Goal: Transaction & Acquisition: Book appointment/travel/reservation

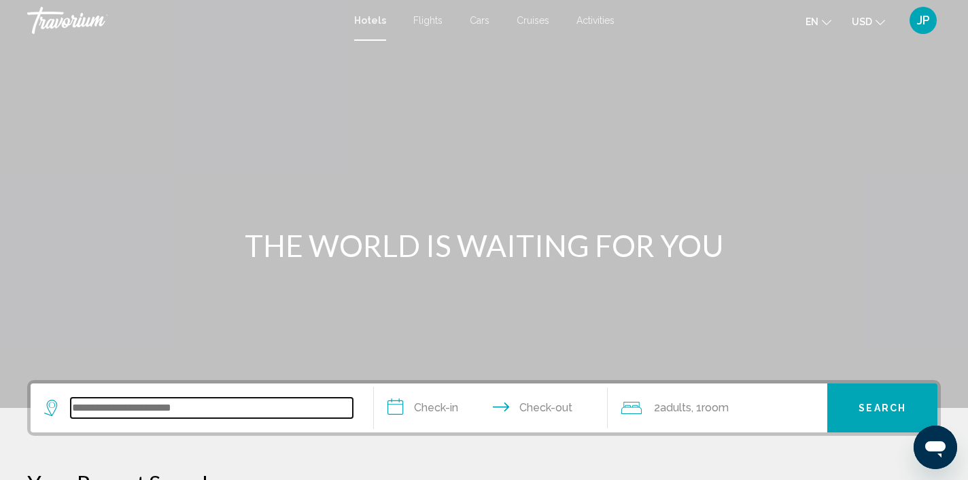
click at [234, 415] on input "Search widget" at bounding box center [212, 408] width 282 height 20
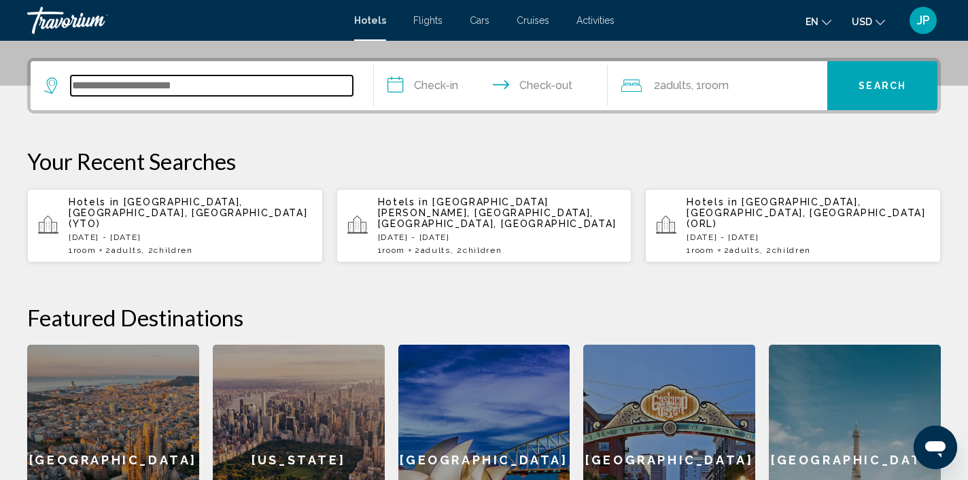
scroll to position [336, 0]
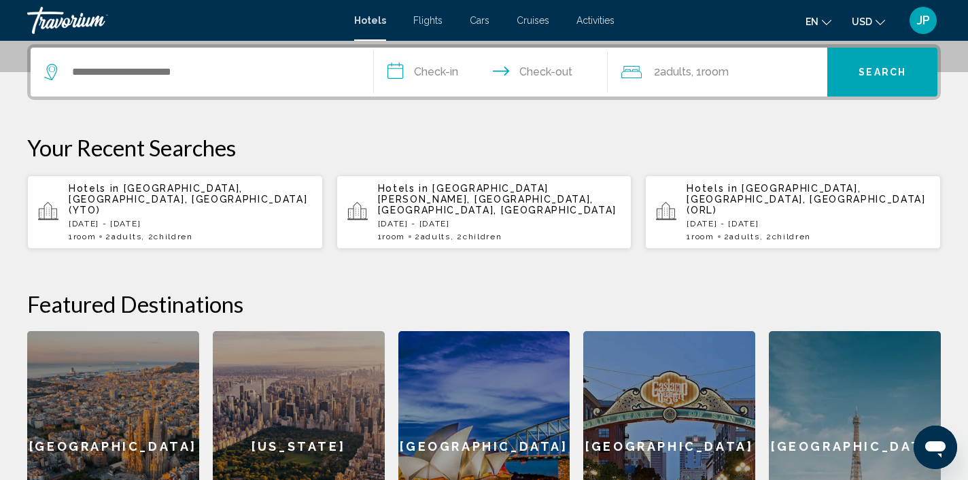
click at [228, 219] on p "[DATE] - [DATE]" at bounding box center [190, 224] width 243 height 10
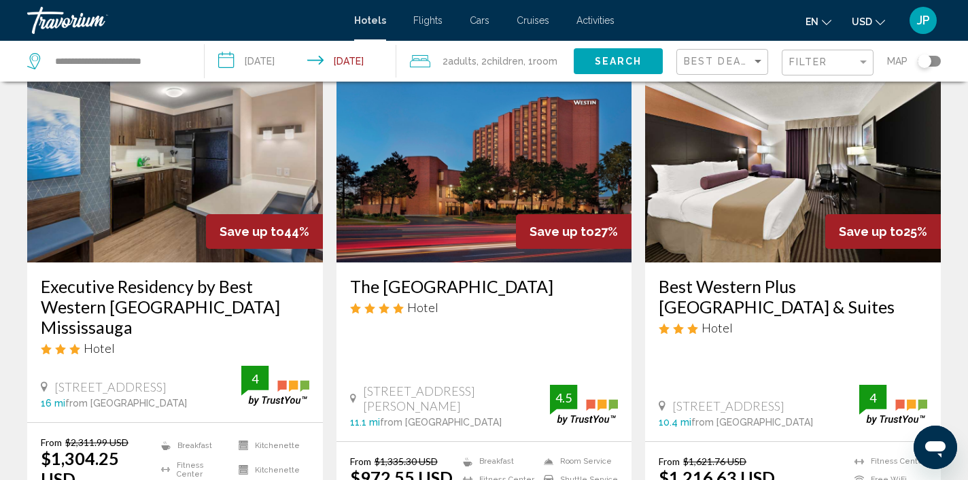
scroll to position [96, 0]
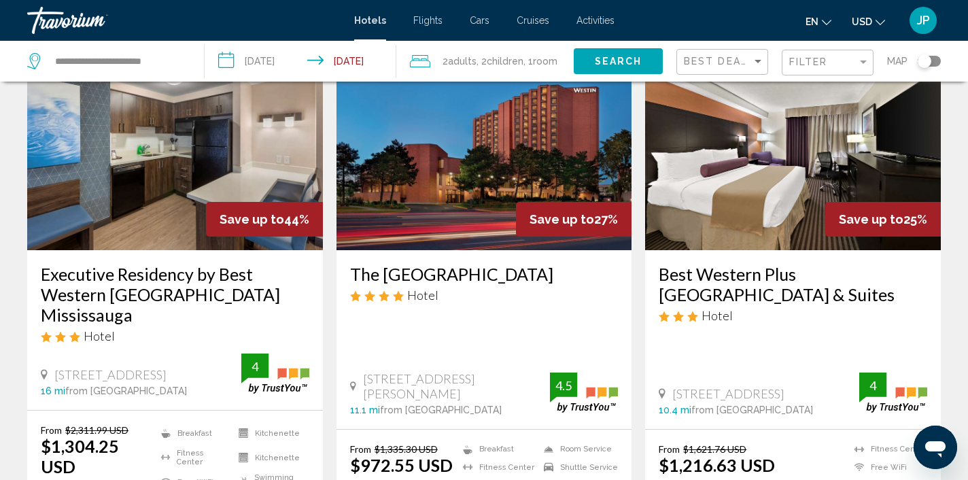
click at [442, 200] on img "Main content" at bounding box center [484, 141] width 296 height 217
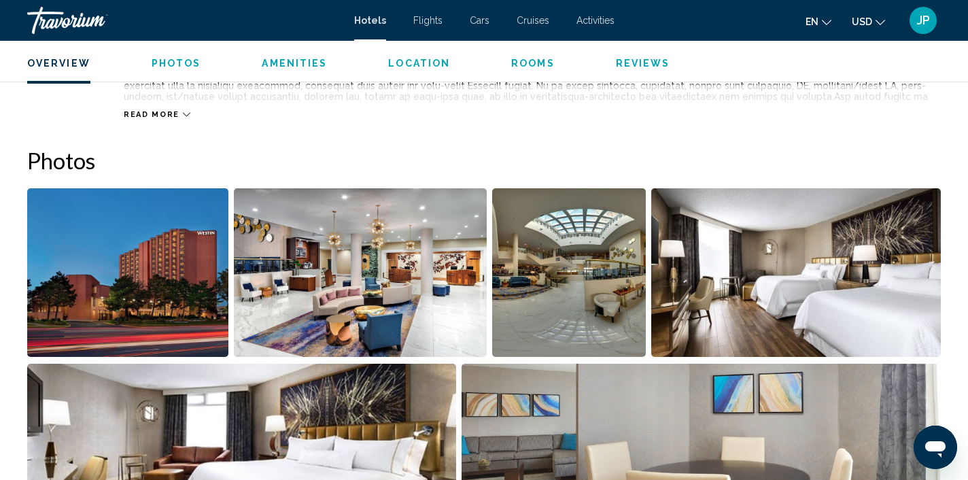
scroll to position [601, 0]
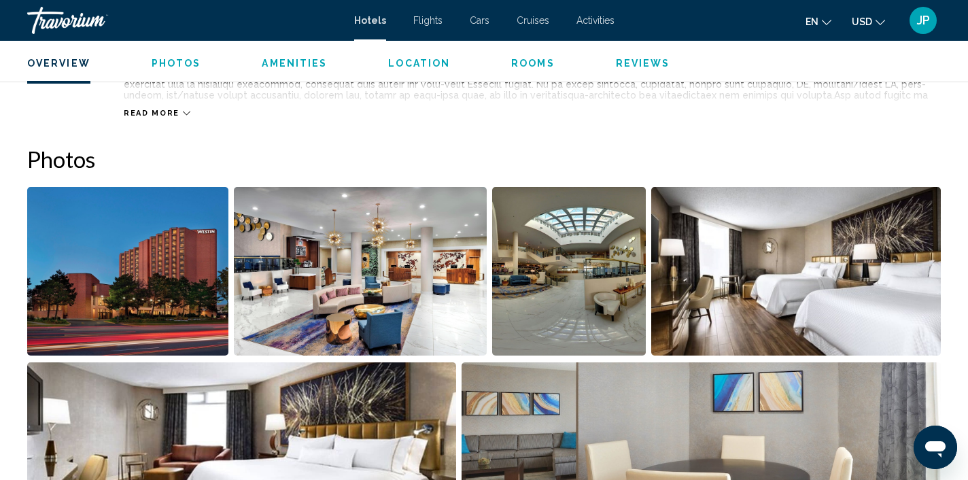
click at [116, 297] on img "Open full-screen image slider" at bounding box center [127, 271] width 201 height 169
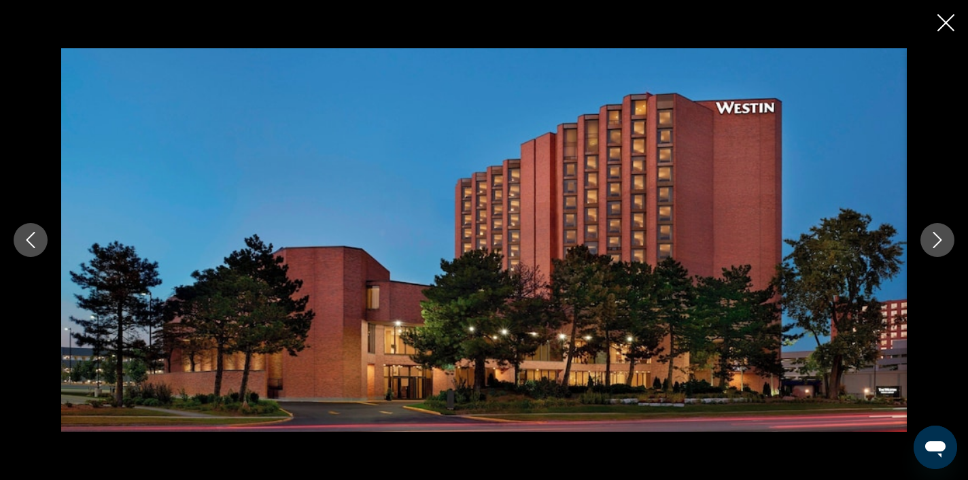
click at [935, 244] on icon "Next image" at bounding box center [937, 240] width 9 height 16
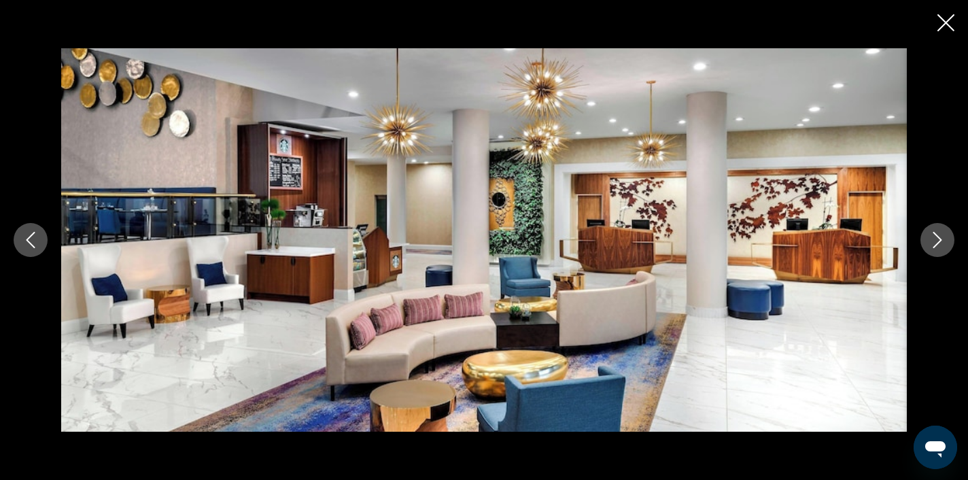
click at [935, 244] on icon "Next image" at bounding box center [937, 240] width 9 height 16
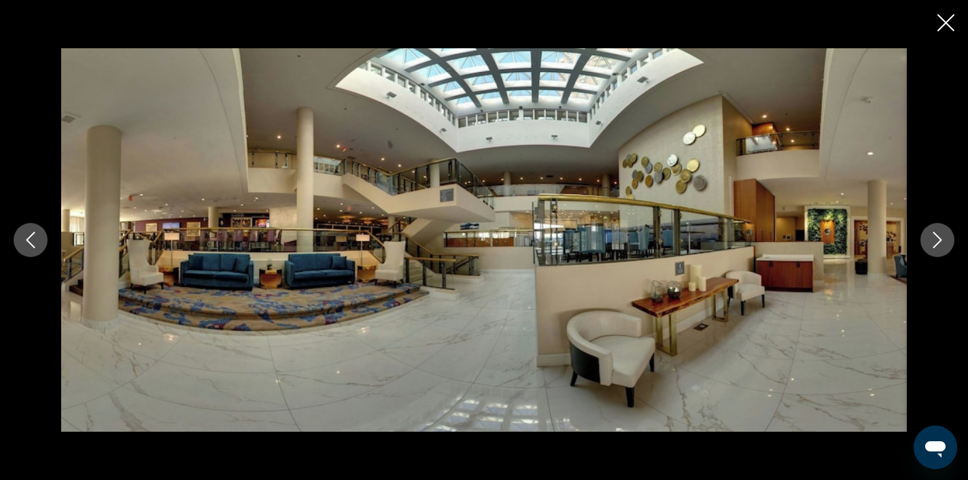
click at [935, 244] on icon "Next image" at bounding box center [937, 240] width 9 height 16
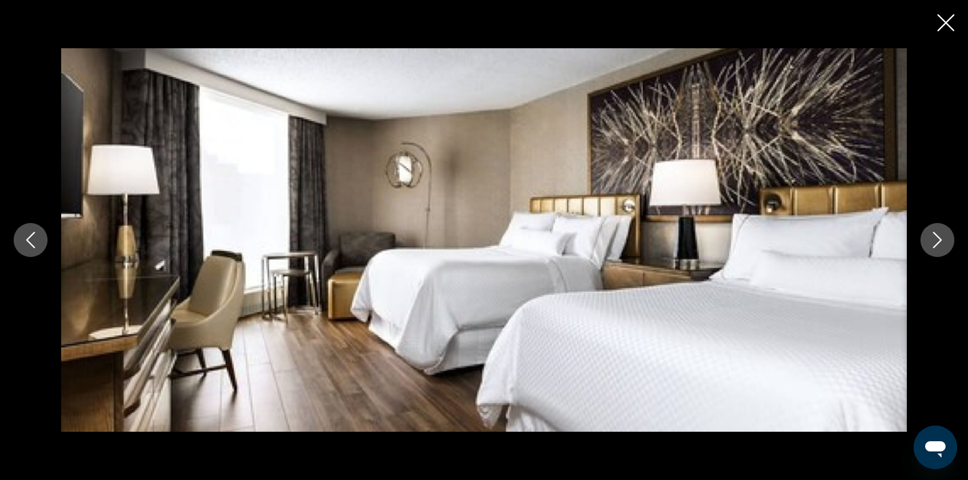
click at [935, 244] on icon "Next image" at bounding box center [937, 240] width 9 height 16
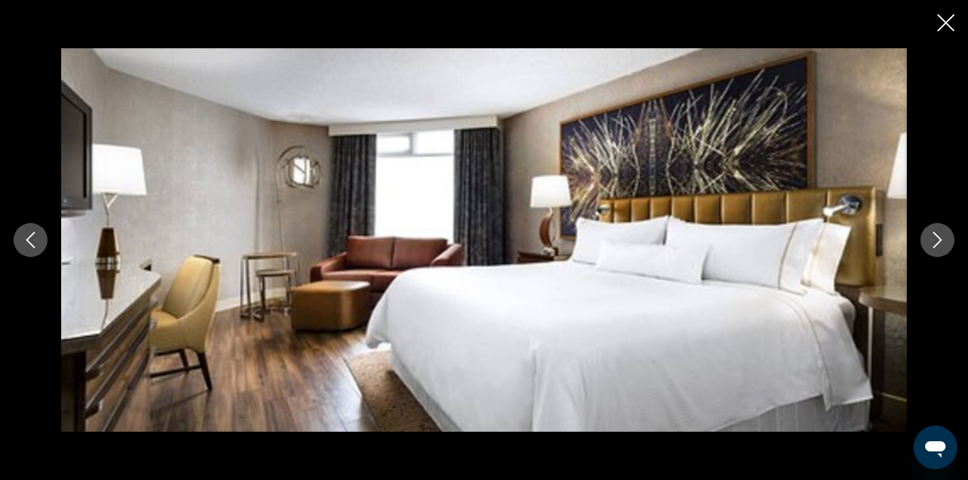
click at [935, 244] on icon "Next image" at bounding box center [937, 240] width 9 height 16
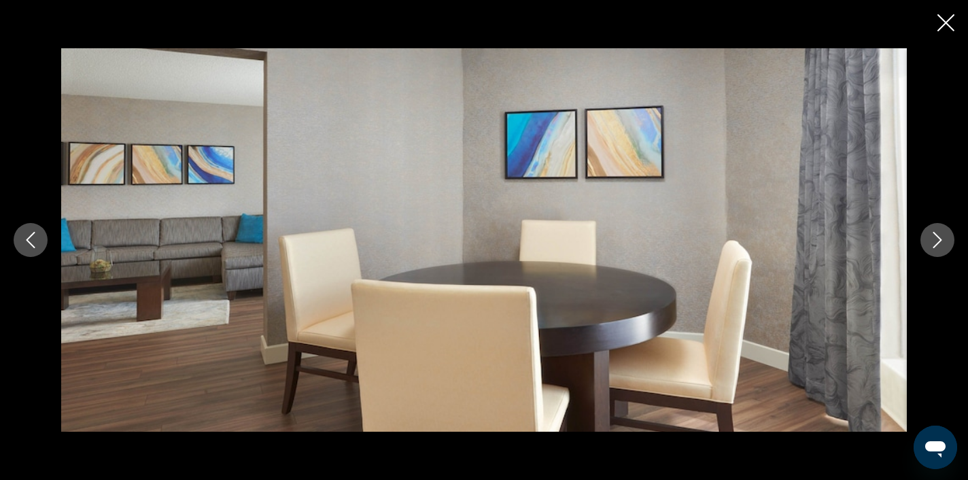
click at [935, 244] on icon "Next image" at bounding box center [937, 240] width 9 height 16
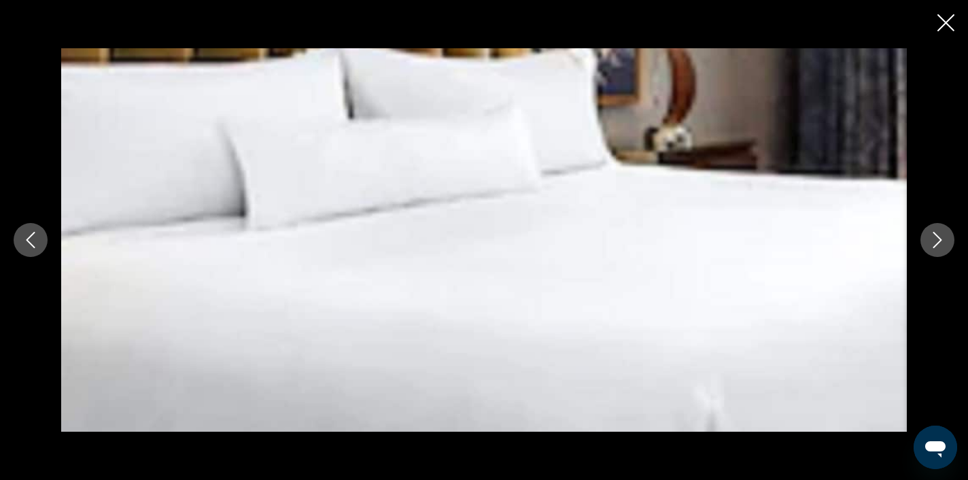
click at [935, 244] on icon "Next image" at bounding box center [937, 240] width 9 height 16
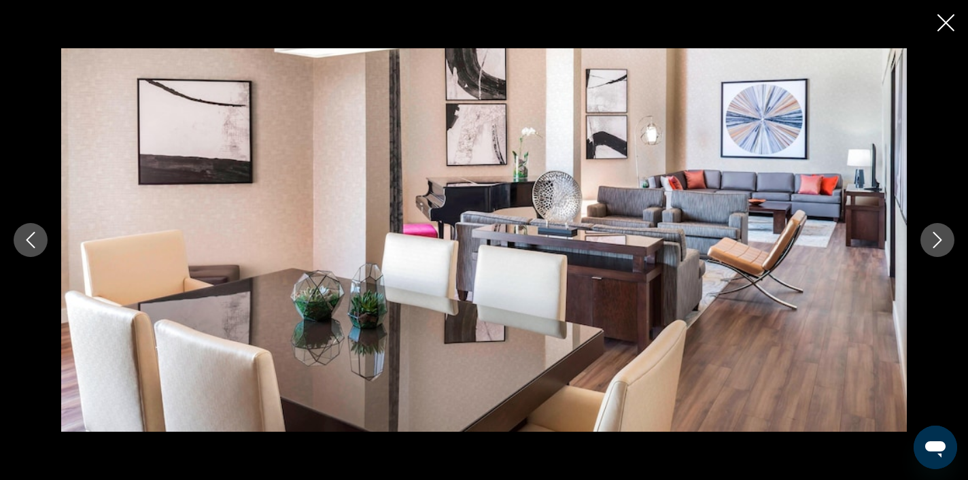
click at [935, 244] on icon "Next image" at bounding box center [937, 240] width 9 height 16
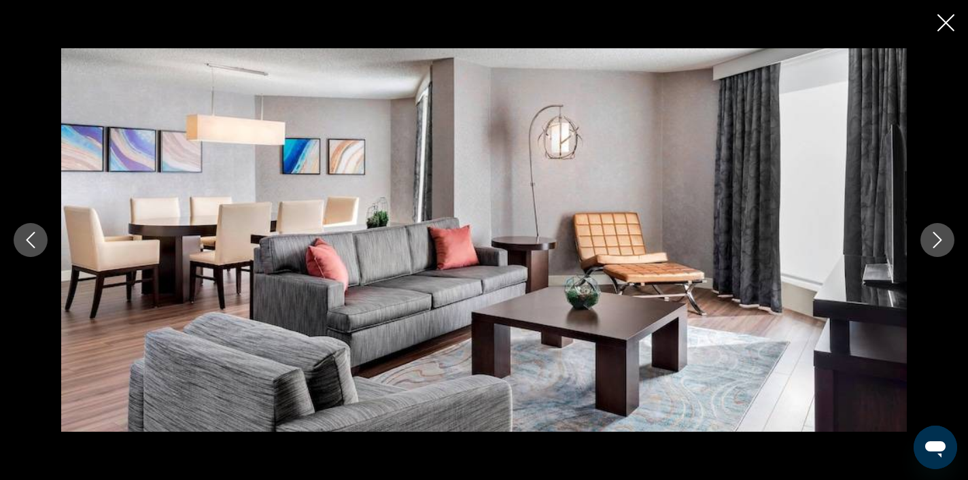
click at [935, 244] on icon "Next image" at bounding box center [937, 240] width 9 height 16
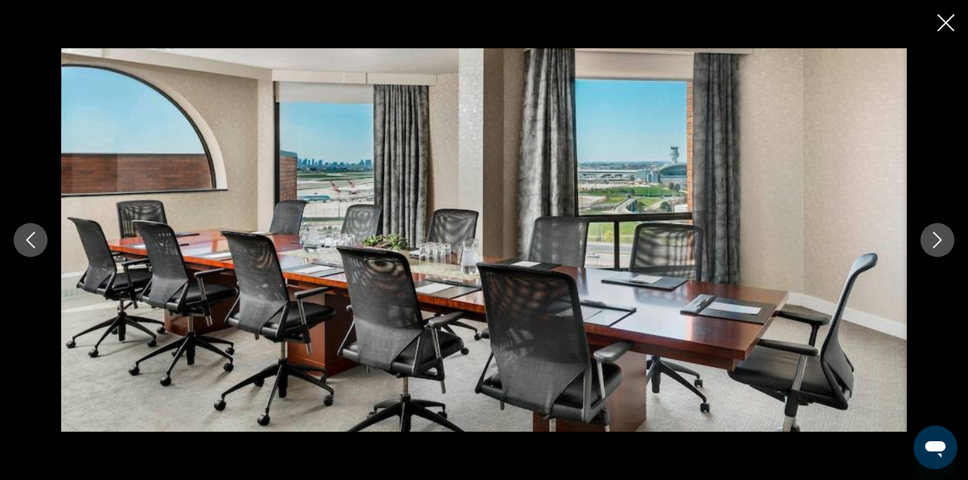
click at [935, 244] on icon "Next image" at bounding box center [937, 240] width 9 height 16
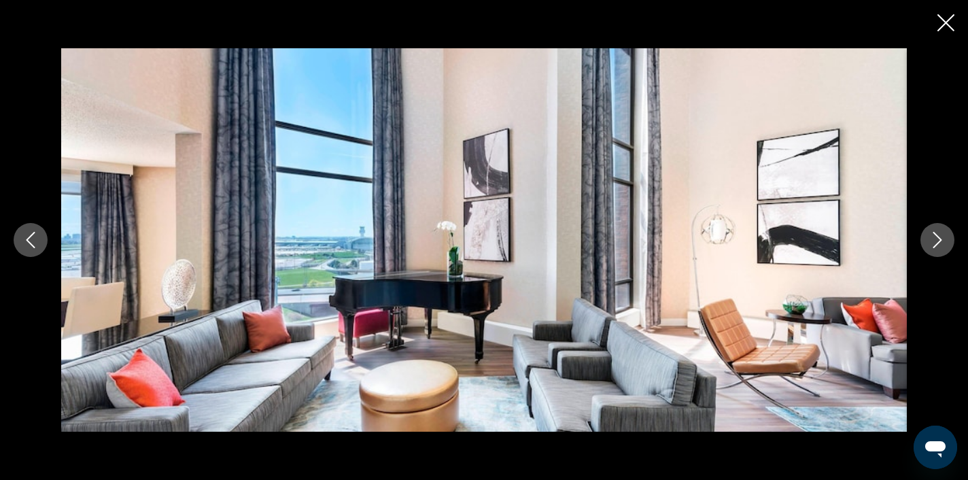
click at [935, 244] on icon "Next image" at bounding box center [937, 240] width 9 height 16
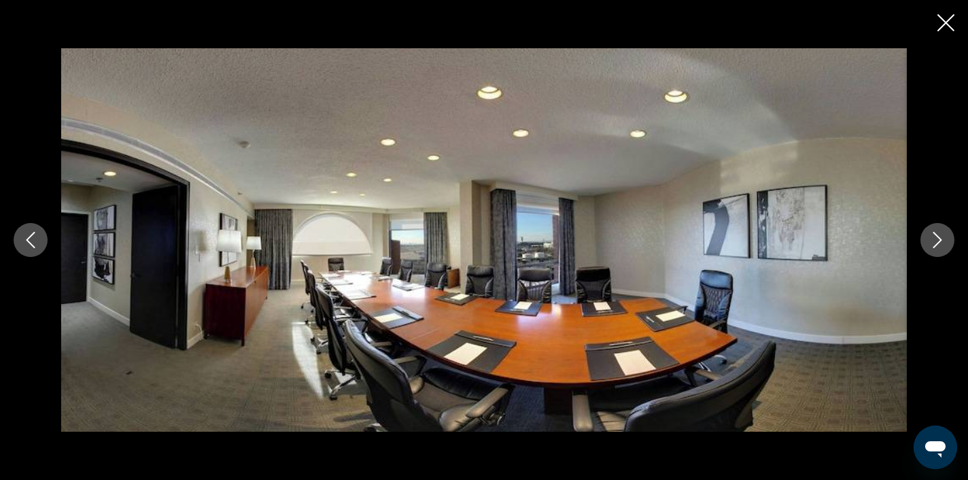
click at [935, 244] on icon "Next image" at bounding box center [937, 240] width 9 height 16
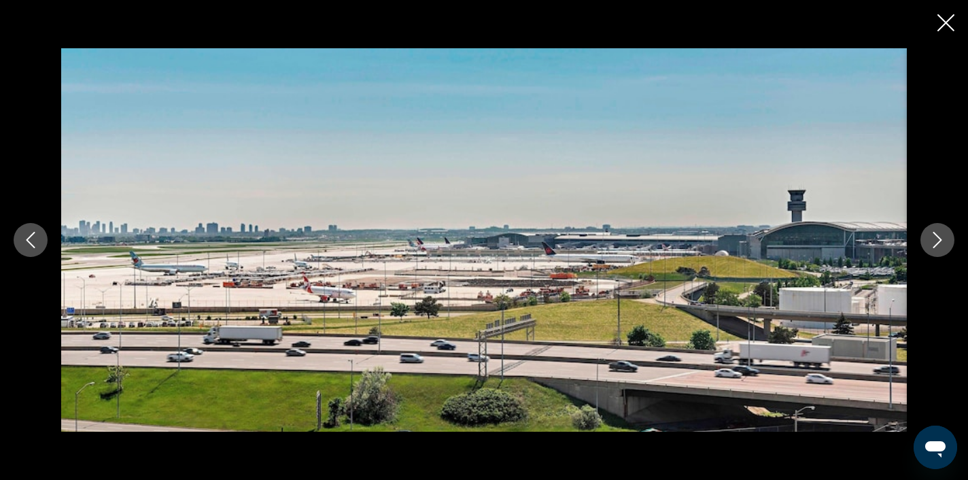
click at [935, 244] on icon "Next image" at bounding box center [937, 240] width 9 height 16
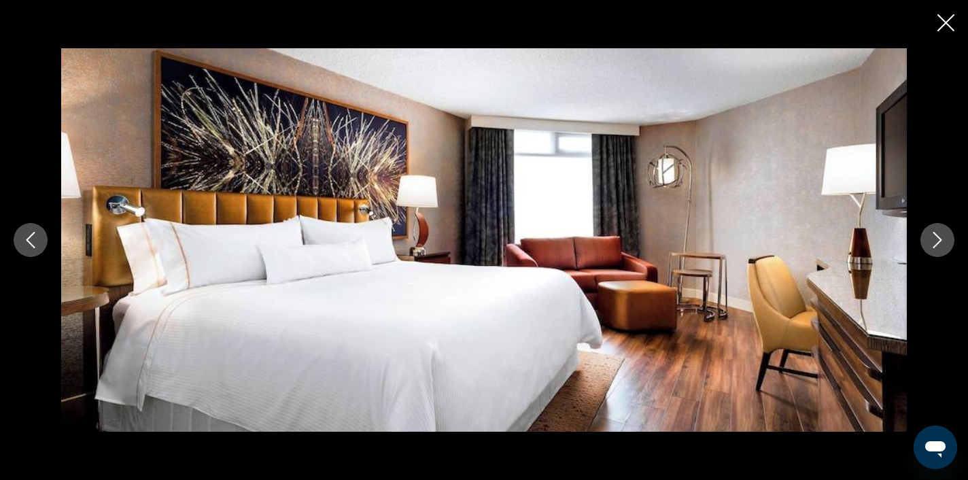
click at [935, 244] on icon "Next image" at bounding box center [937, 240] width 9 height 16
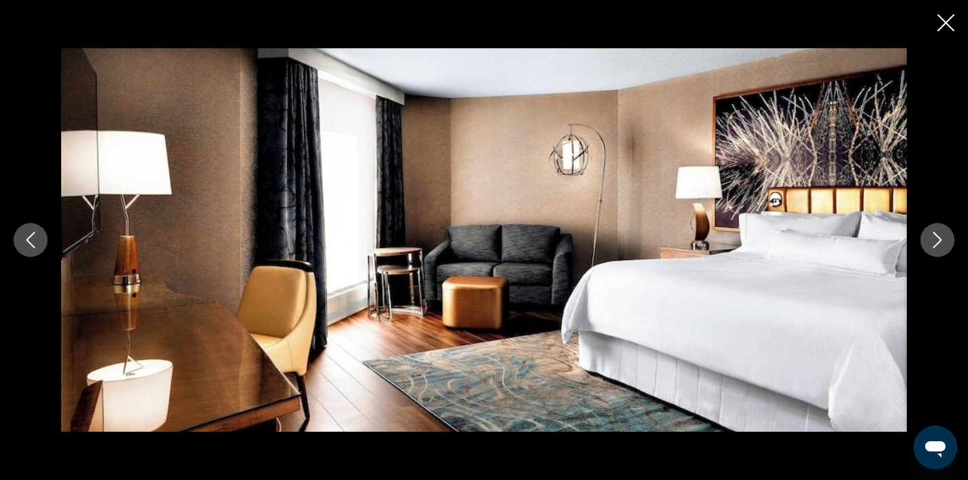
click at [935, 244] on icon "Next image" at bounding box center [937, 240] width 9 height 16
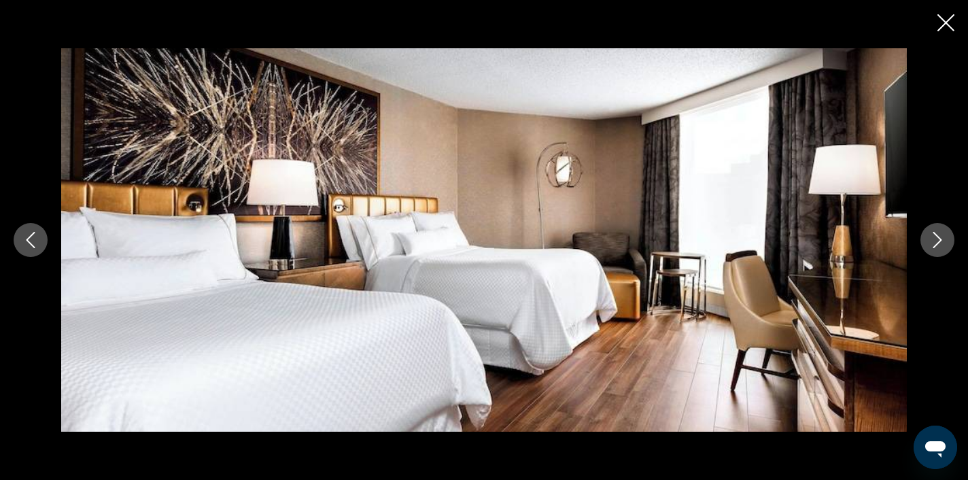
click at [935, 244] on icon "Next image" at bounding box center [937, 240] width 9 height 16
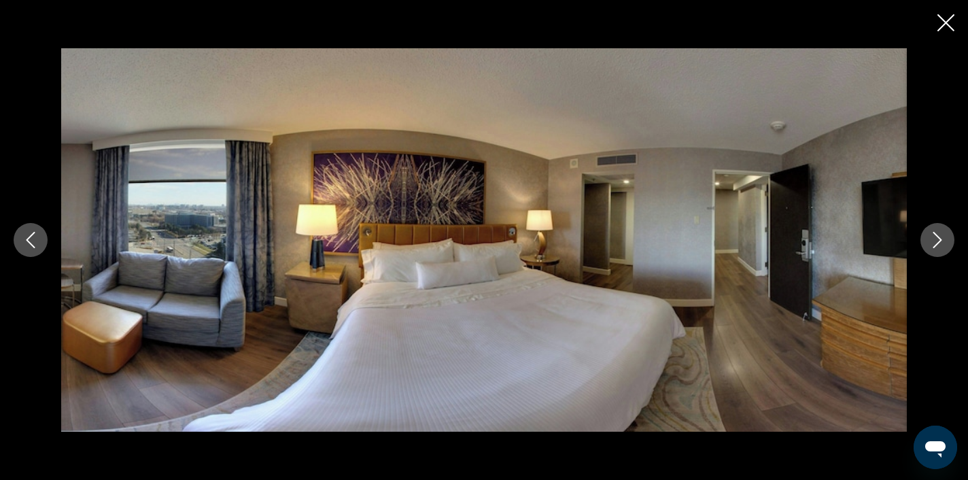
click at [935, 244] on icon "Next image" at bounding box center [937, 240] width 9 height 16
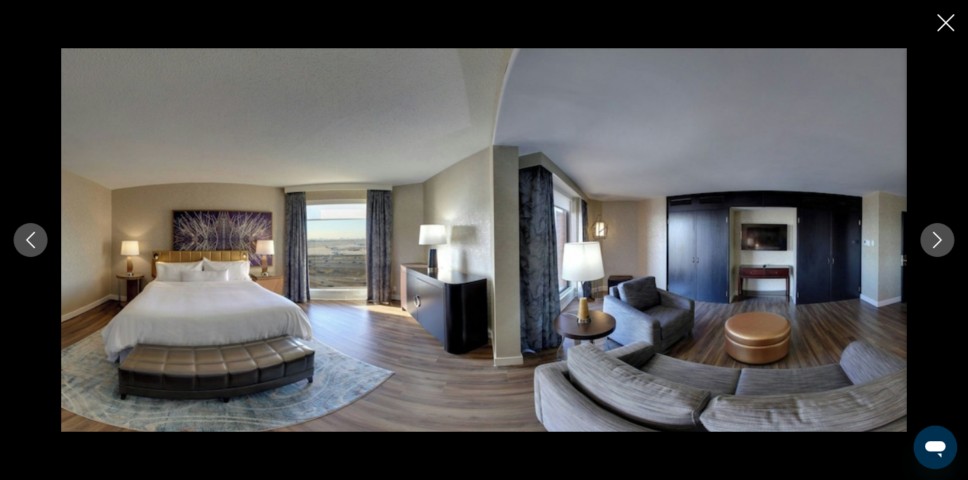
click at [935, 244] on icon "Next image" at bounding box center [937, 240] width 9 height 16
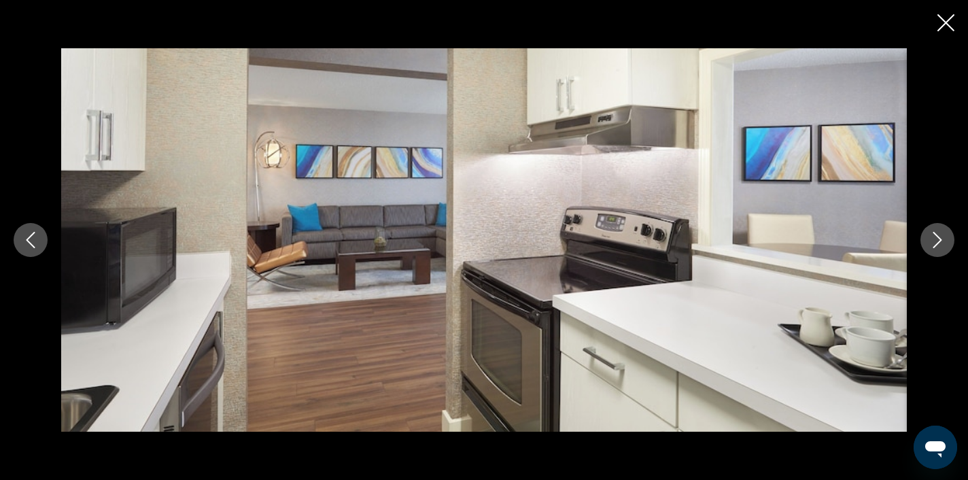
click at [935, 244] on icon "Next image" at bounding box center [937, 240] width 9 height 16
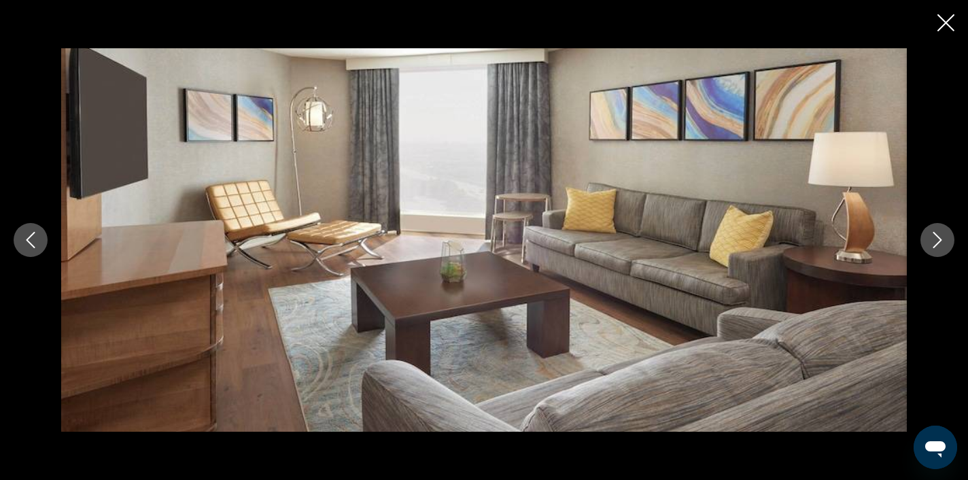
click at [935, 244] on icon "Next image" at bounding box center [937, 240] width 9 height 16
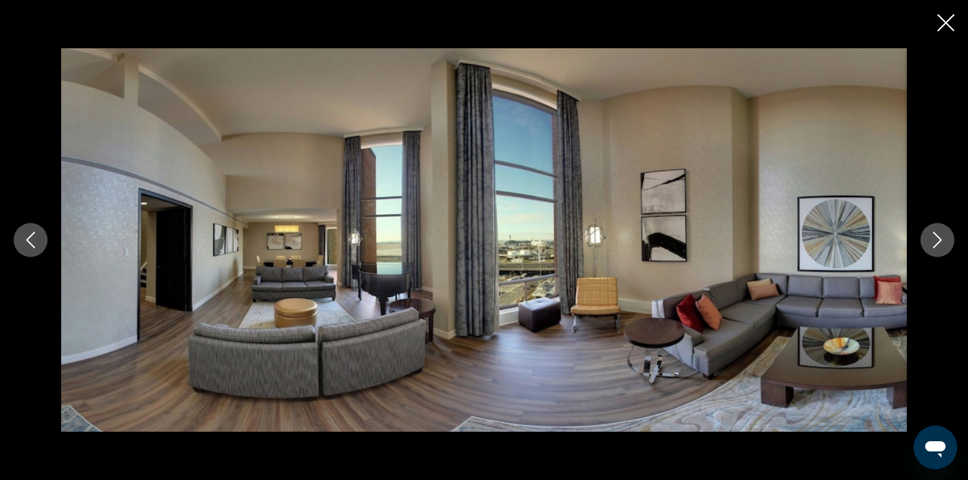
click at [935, 244] on icon "Next image" at bounding box center [937, 240] width 9 height 16
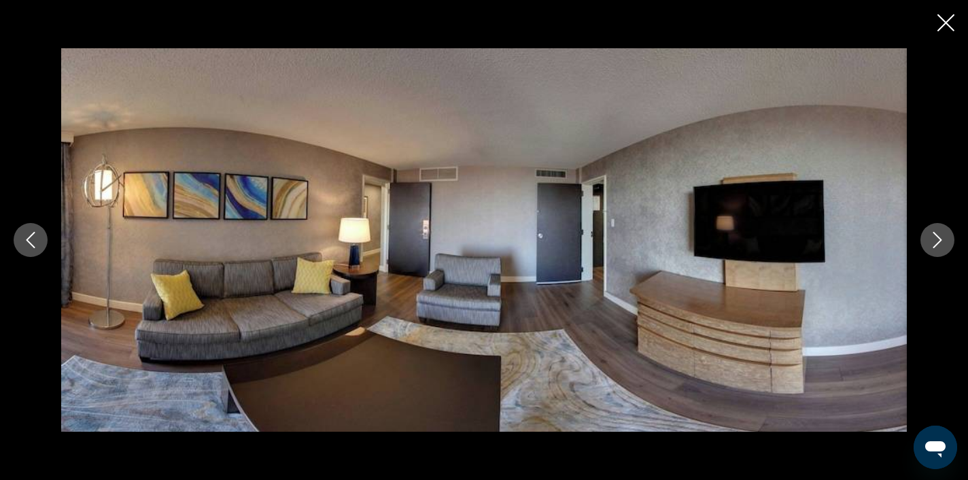
click at [935, 244] on icon "Next image" at bounding box center [937, 240] width 9 height 16
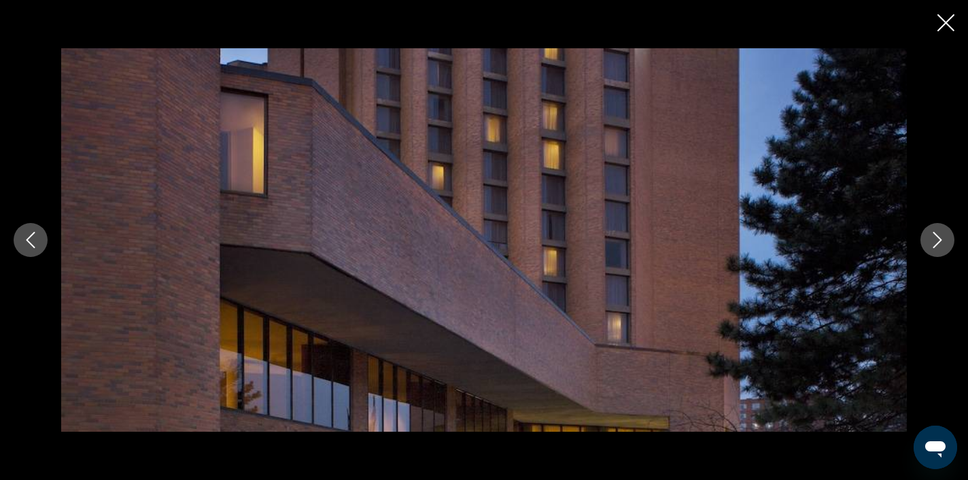
click at [935, 244] on icon "Next image" at bounding box center [937, 240] width 9 height 16
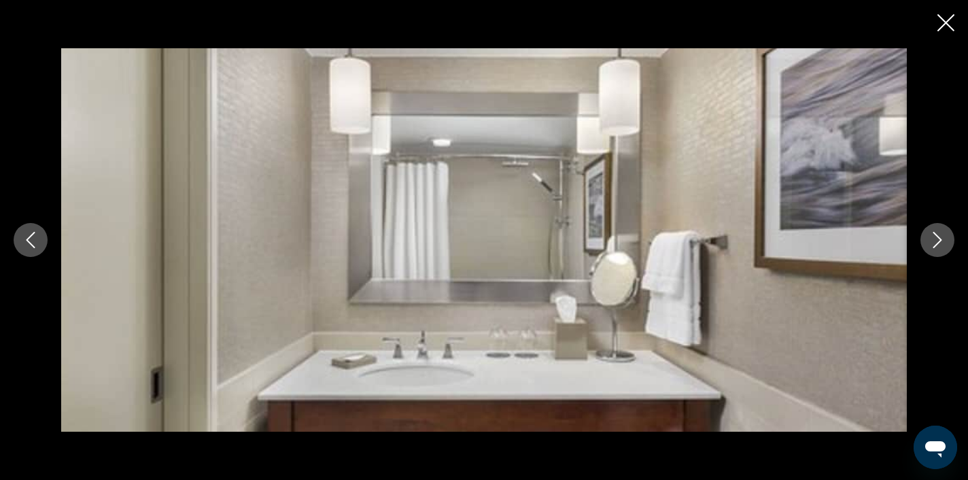
click at [935, 244] on icon "Next image" at bounding box center [937, 240] width 9 height 16
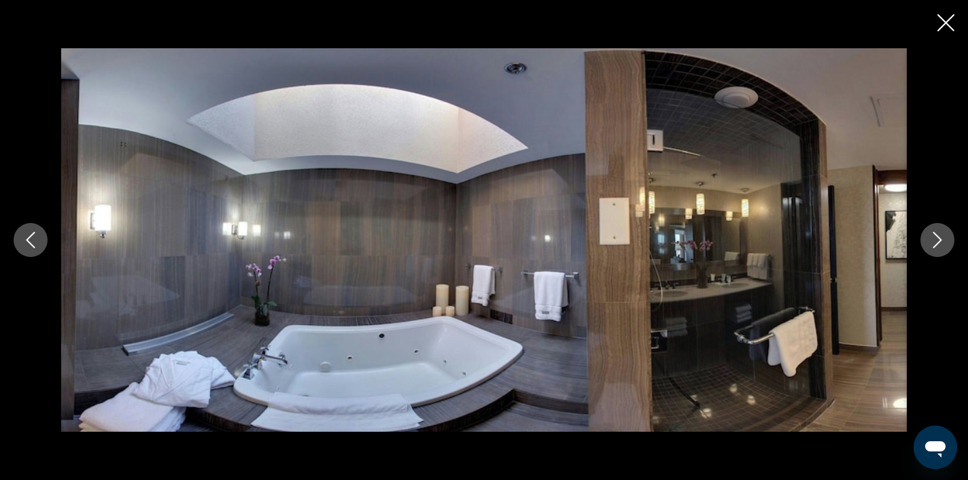
click at [935, 244] on icon "Next image" at bounding box center [937, 240] width 9 height 16
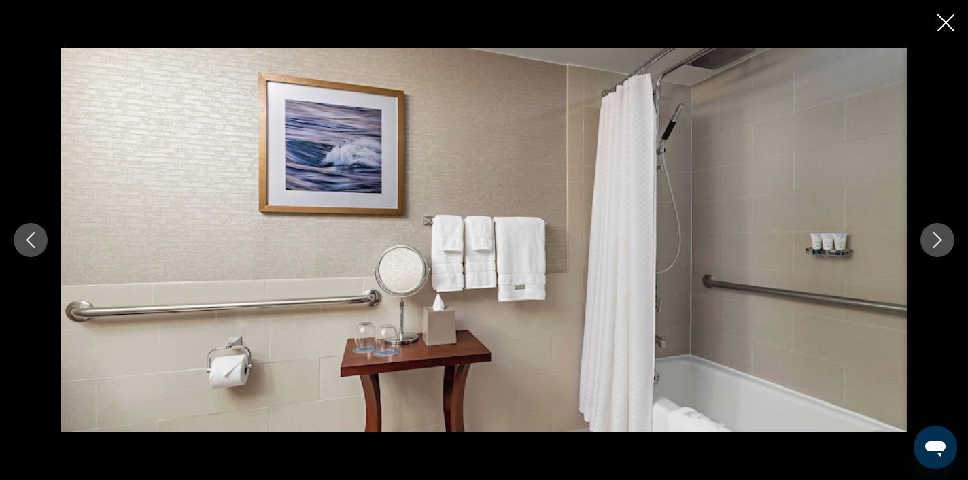
click at [935, 244] on icon "Next image" at bounding box center [937, 240] width 9 height 16
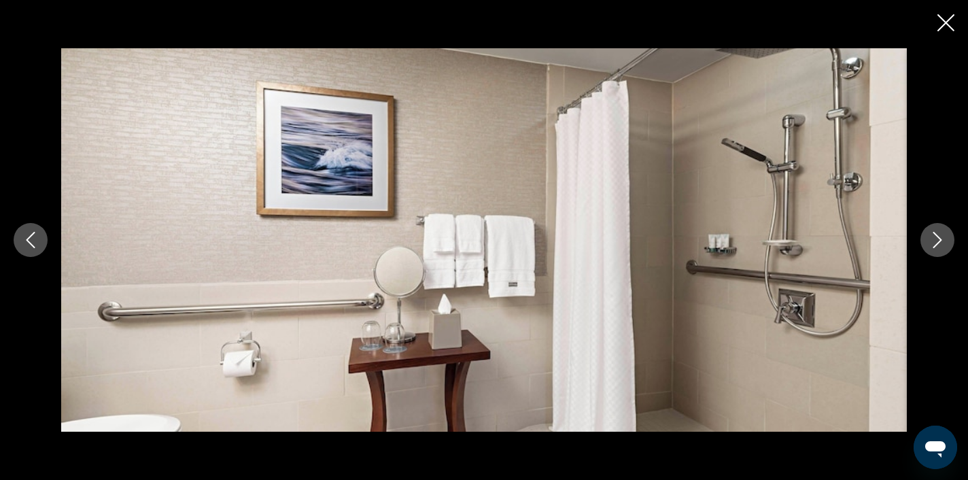
click at [935, 244] on icon "Next image" at bounding box center [937, 240] width 9 height 16
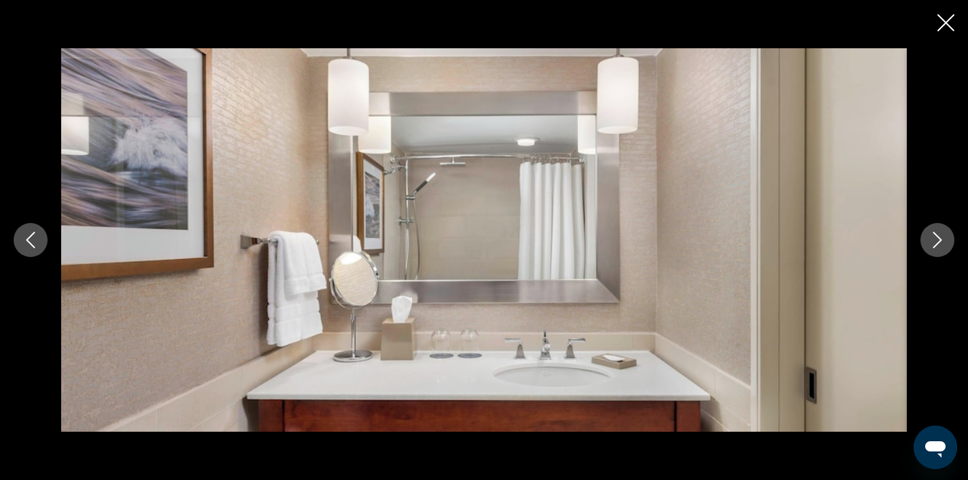
click at [935, 244] on icon "Next image" at bounding box center [937, 240] width 9 height 16
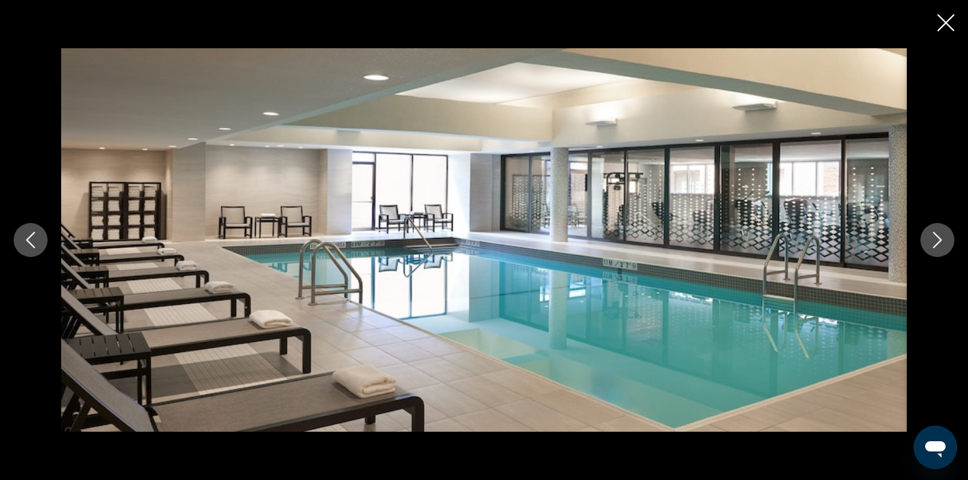
click at [935, 245] on icon "Next image" at bounding box center [937, 240] width 9 height 16
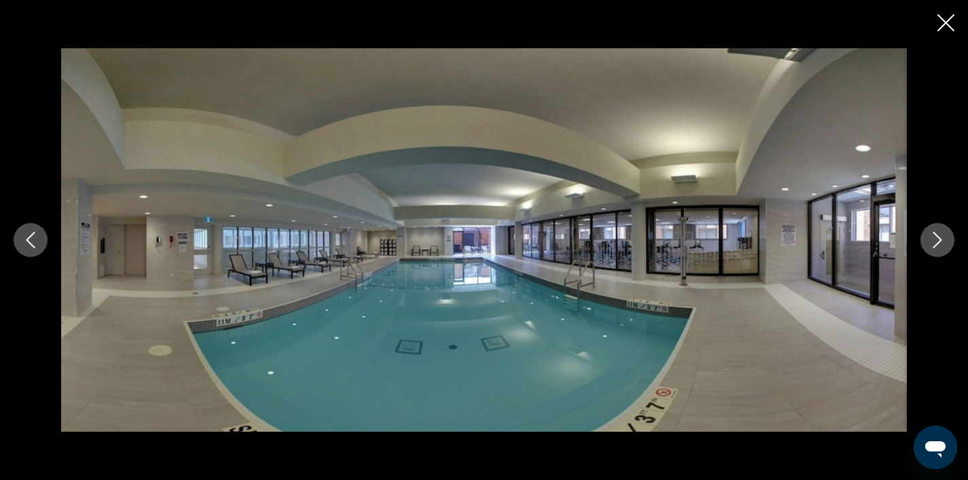
click at [935, 245] on icon "Next image" at bounding box center [937, 240] width 9 height 16
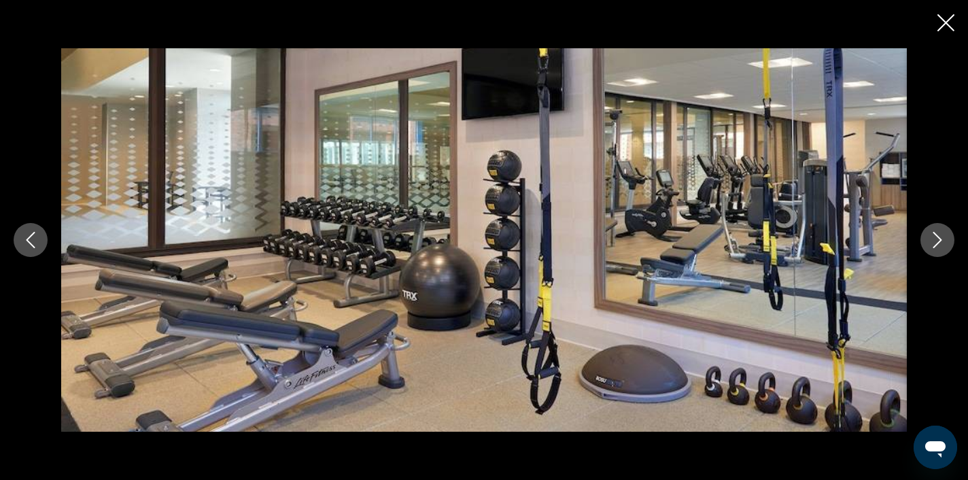
click at [935, 245] on icon "Next image" at bounding box center [937, 240] width 9 height 16
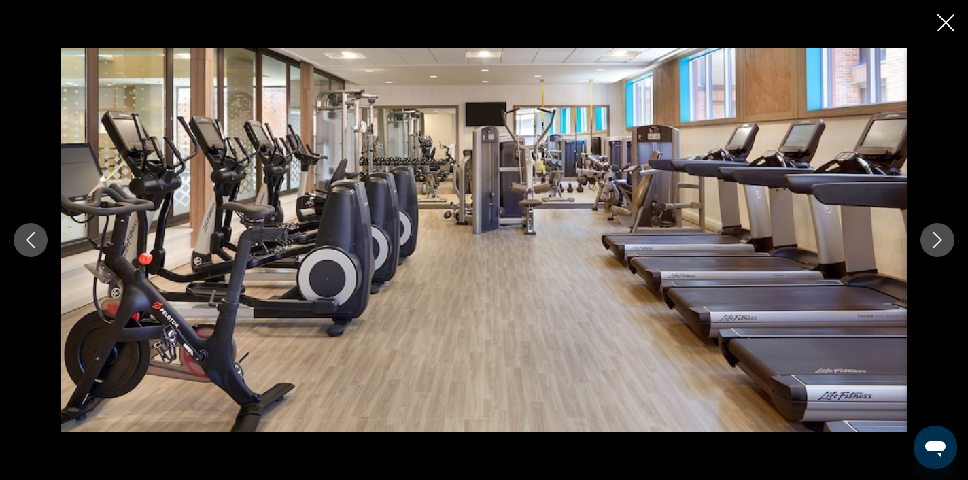
click at [935, 245] on icon "Next image" at bounding box center [937, 240] width 9 height 16
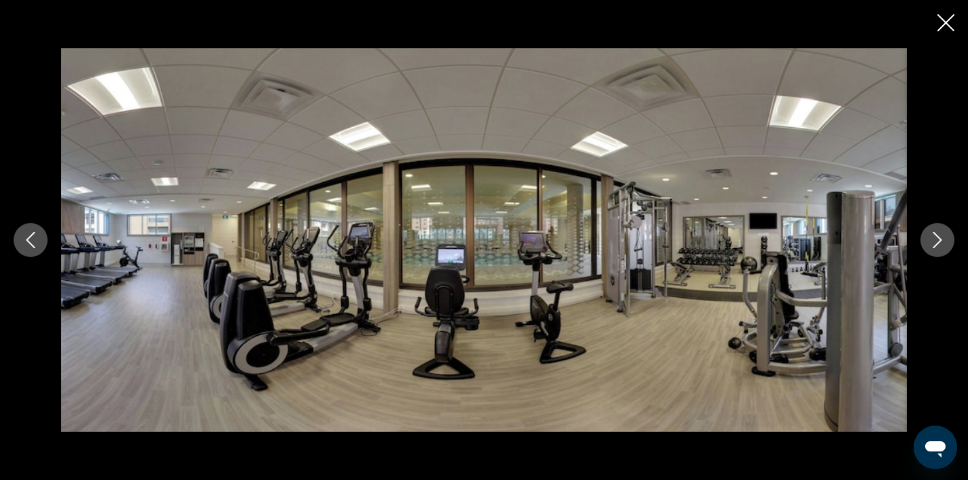
click at [935, 245] on icon "Next image" at bounding box center [937, 240] width 9 height 16
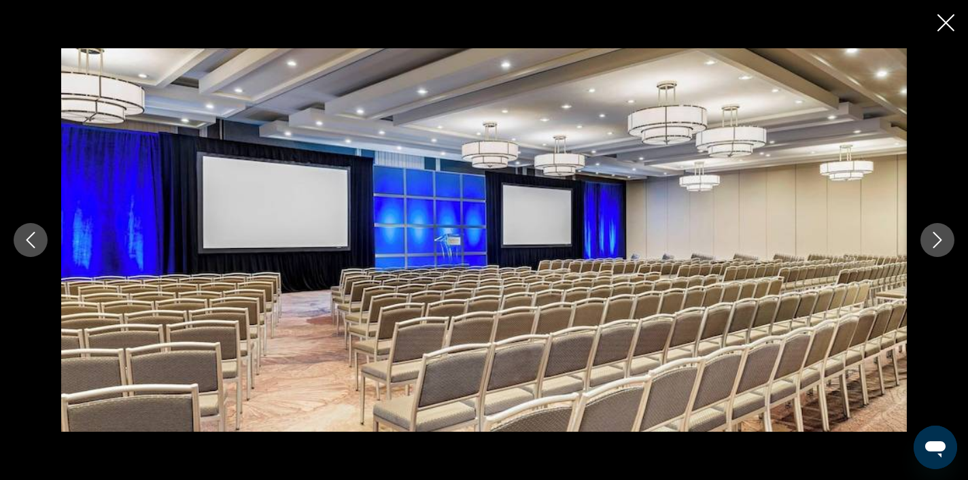
click at [935, 245] on icon "Next image" at bounding box center [937, 240] width 9 height 16
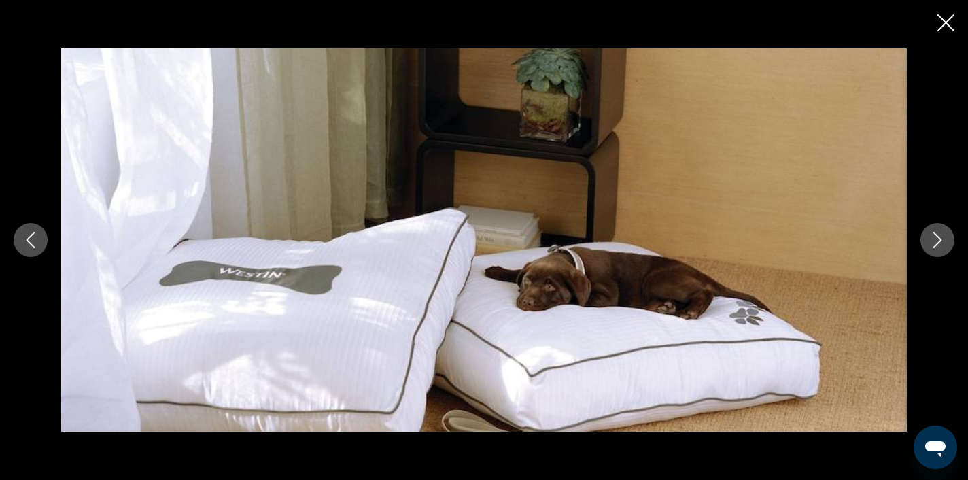
click at [935, 245] on icon "Next image" at bounding box center [937, 240] width 9 height 16
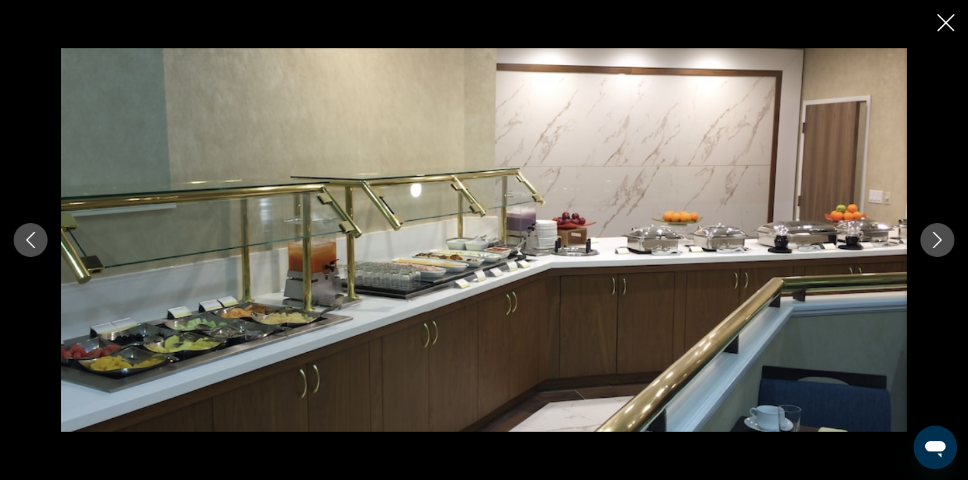
click at [935, 245] on icon "Next image" at bounding box center [937, 240] width 9 height 16
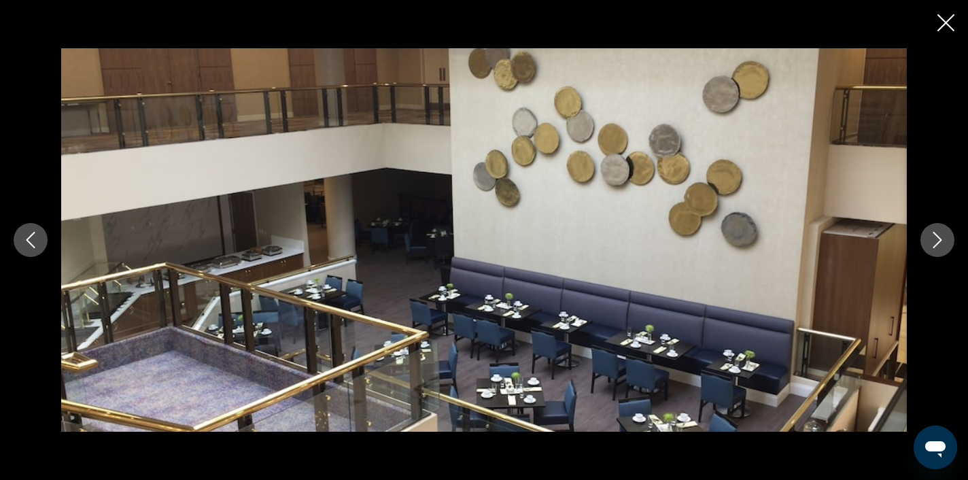
click at [948, 30] on icon "Close slideshow" at bounding box center [945, 22] width 17 height 17
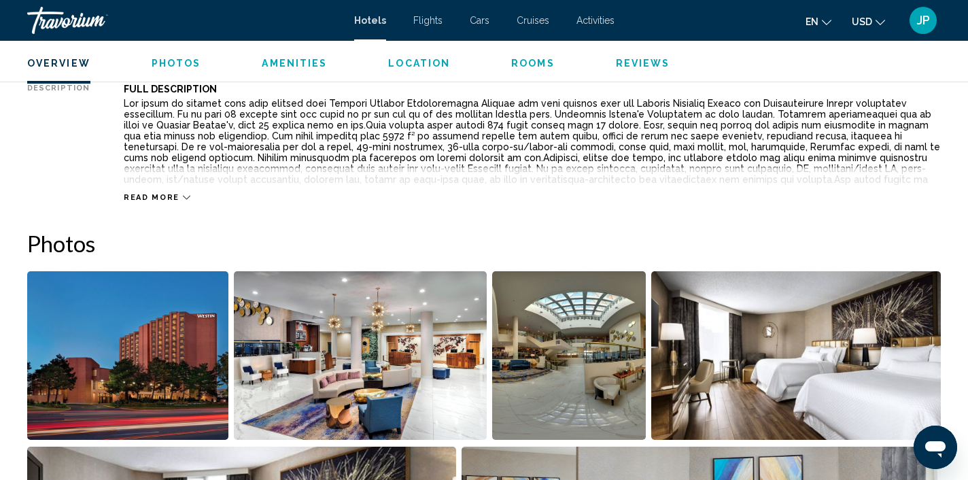
scroll to position [518, 0]
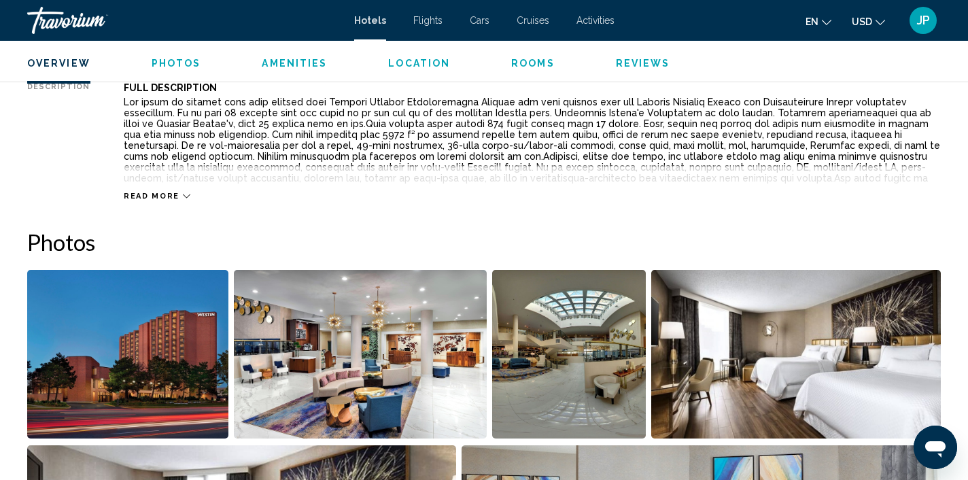
click at [183, 198] on icon "Main content" at bounding box center [186, 195] width 7 height 7
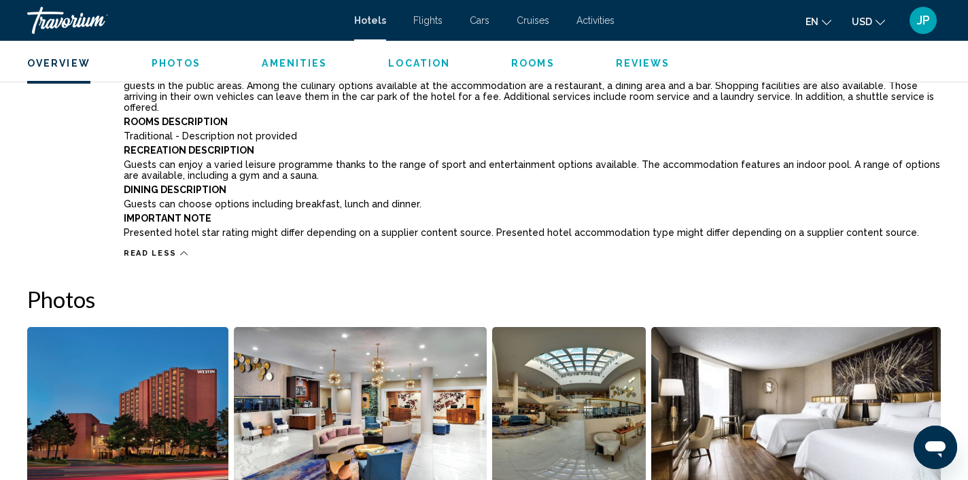
scroll to position [980, 0]
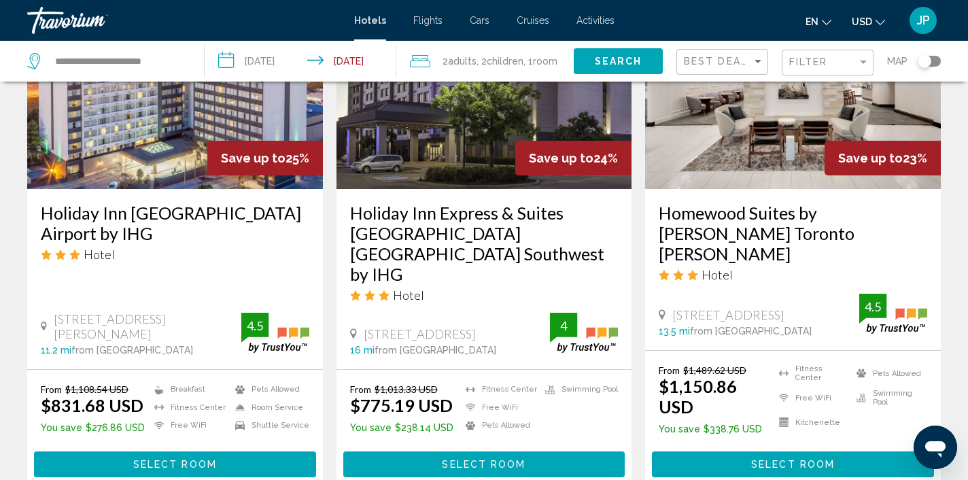
scroll to position [703, 0]
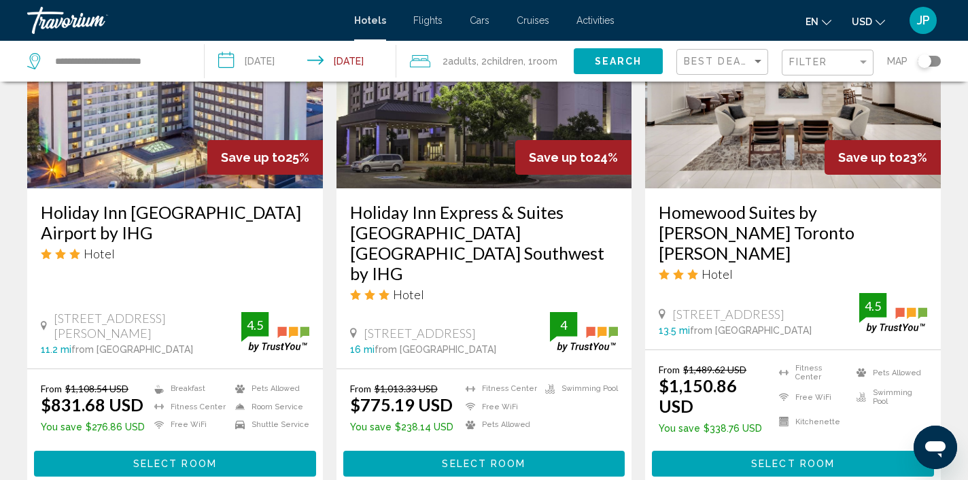
click at [465, 121] on img "Main content" at bounding box center [484, 79] width 296 height 217
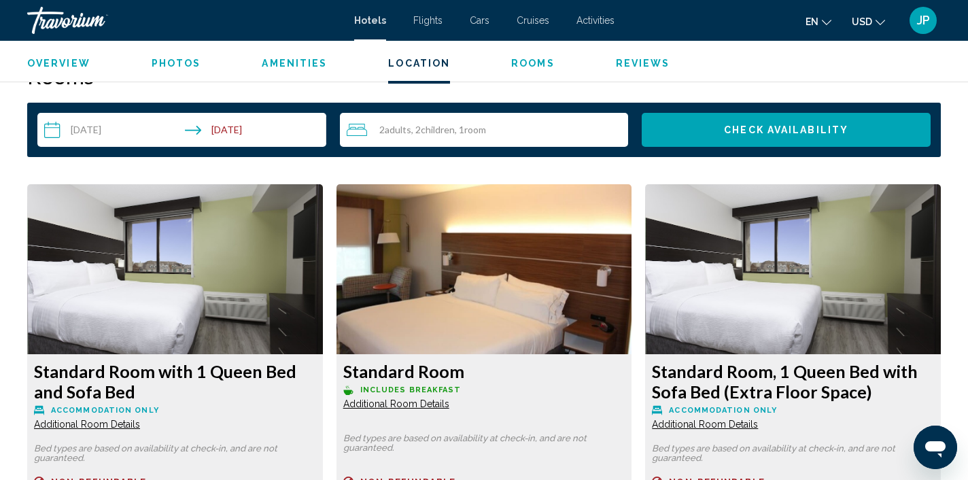
scroll to position [1652, 0]
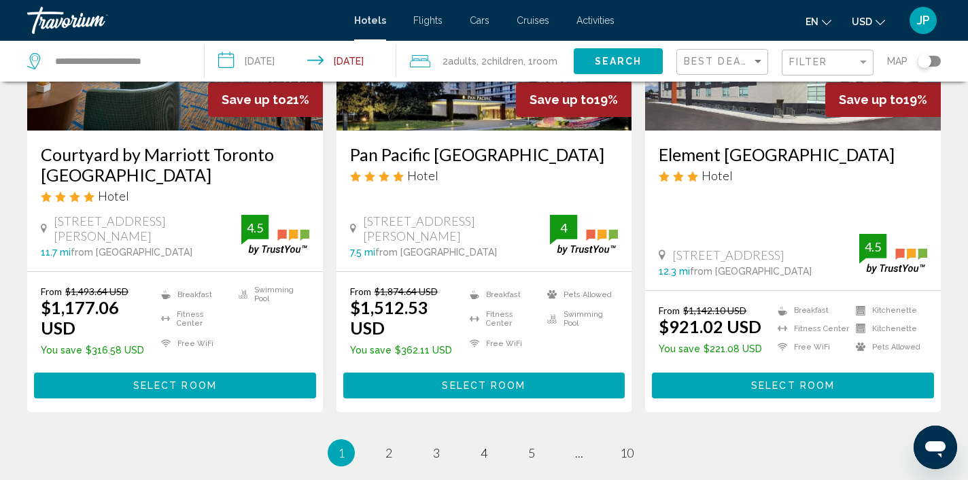
scroll to position [1952, 0]
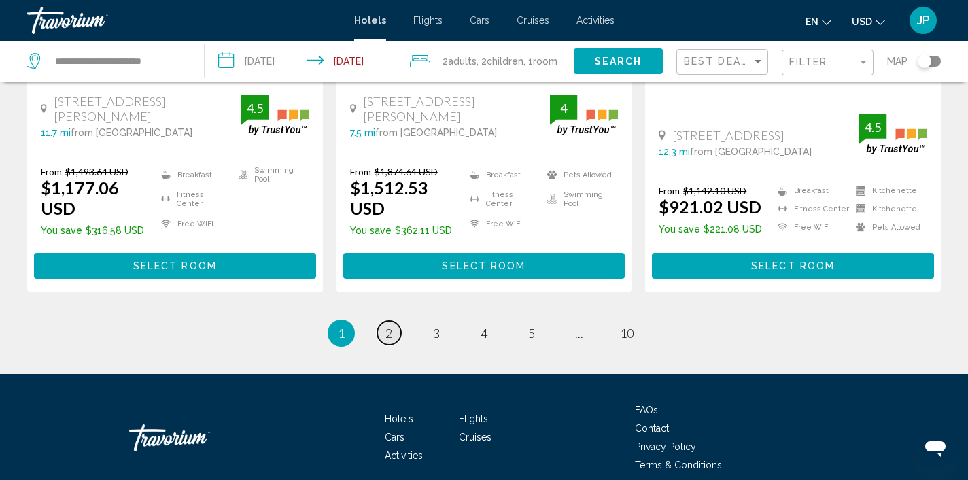
click at [391, 325] on span "2" at bounding box center [388, 332] width 7 height 15
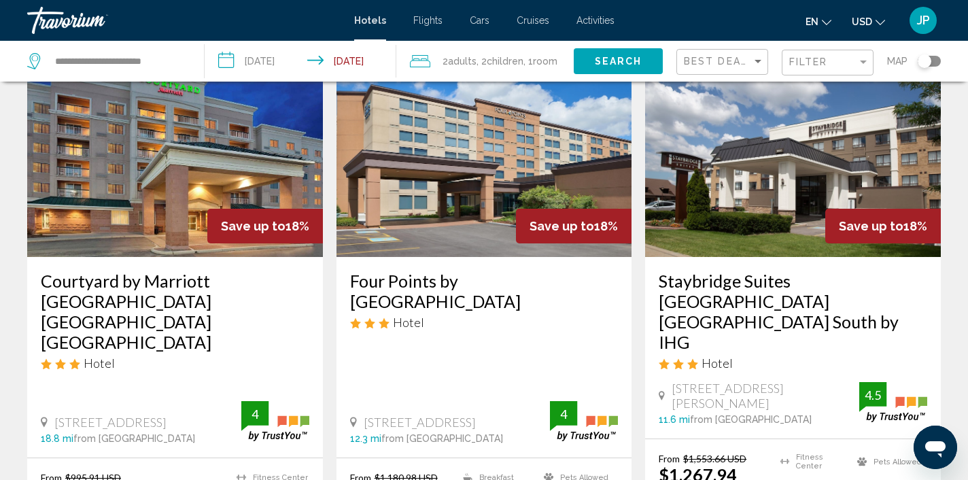
scroll to position [89, 0]
click at [186, 181] on img "Main content" at bounding box center [175, 148] width 296 height 217
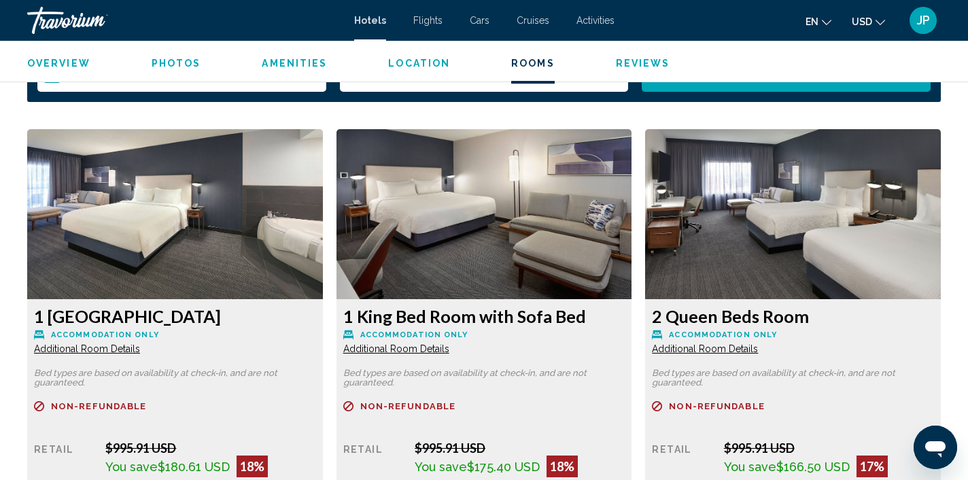
scroll to position [1797, 0]
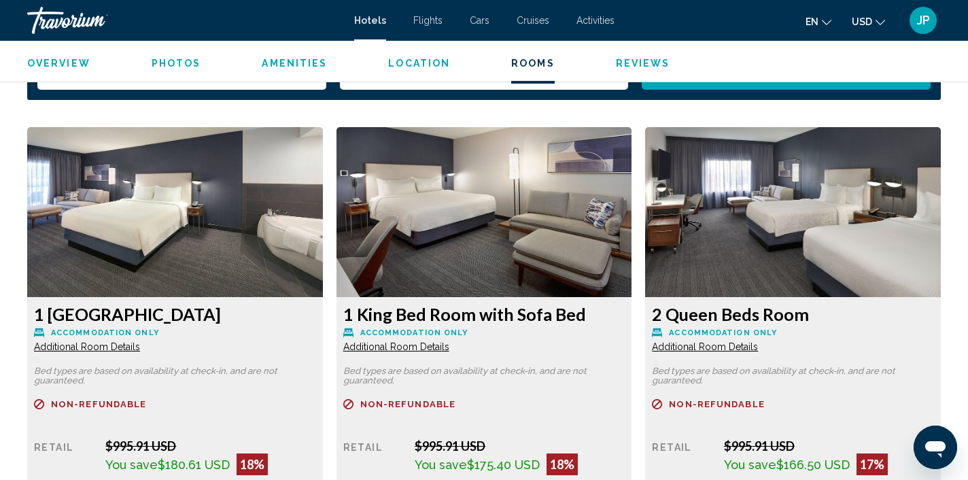
click at [323, 222] on img "Main content" at bounding box center [175, 212] width 296 height 170
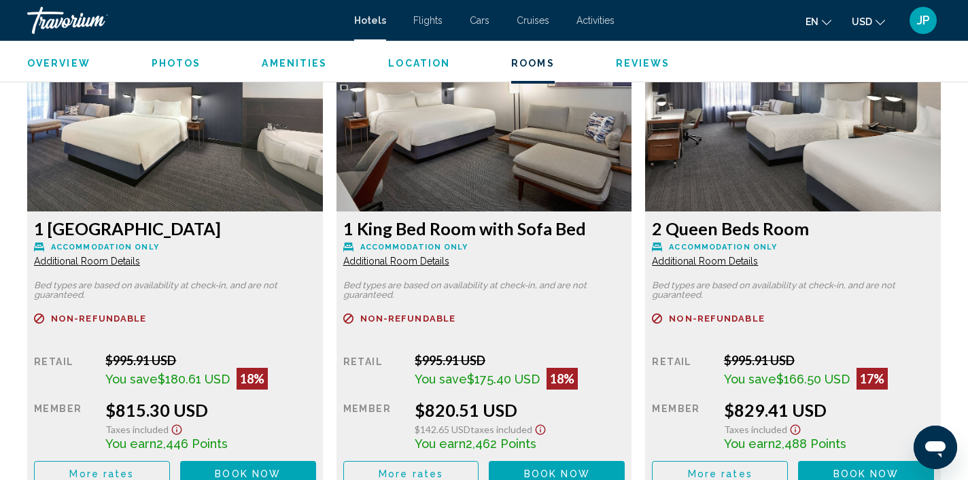
scroll to position [1882, 0]
click at [323, 171] on img "Main content" at bounding box center [175, 127] width 296 height 170
click at [323, 172] on img "Main content" at bounding box center [175, 127] width 296 height 170
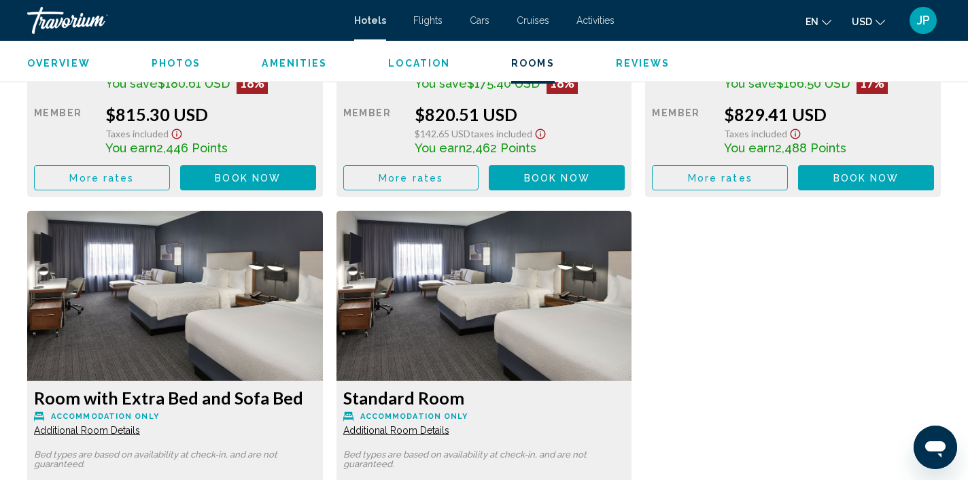
scroll to position [2080, 0]
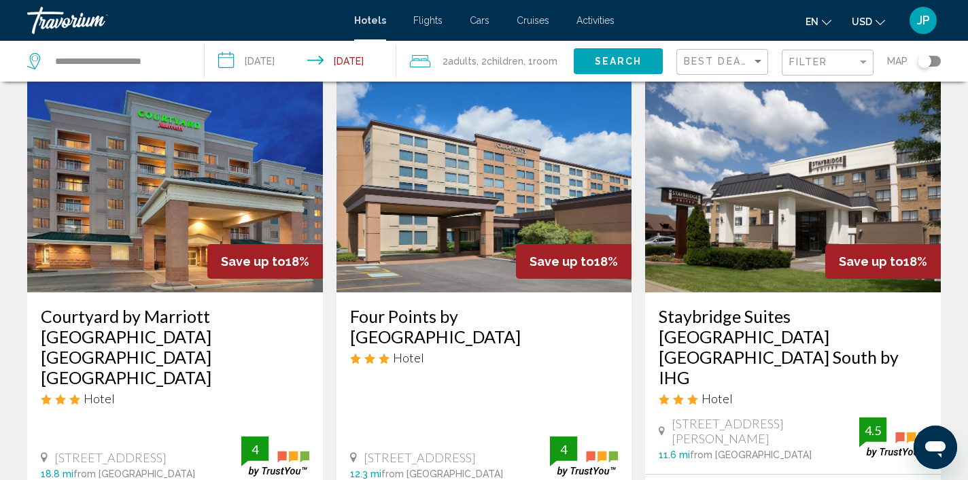
scroll to position [54, 0]
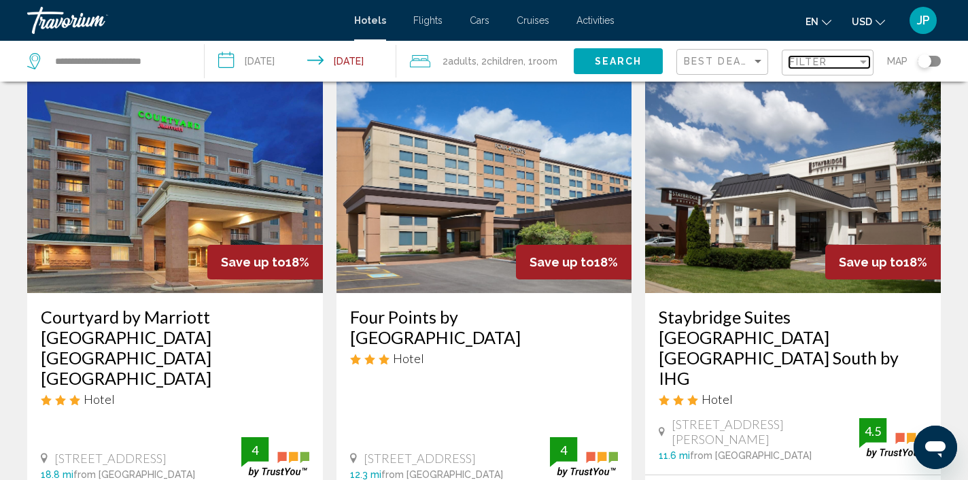
click at [860, 60] on div "Filter" at bounding box center [863, 61] width 7 height 3
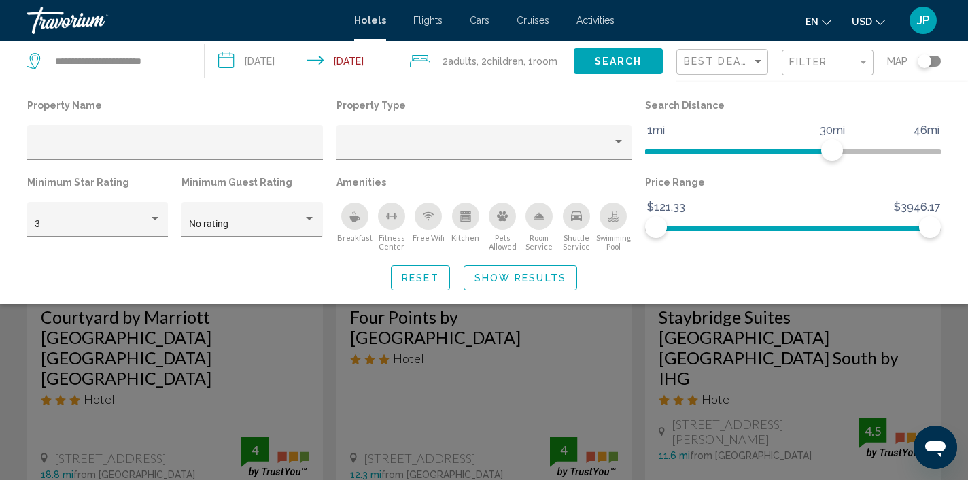
click at [964, 55] on app-hotels-search-filters "Best Deals Filter Map Property Name Property Type Search Distance 1mi 46mi 30mi…" at bounding box center [822, 61] width 292 height 41
click at [568, 74] on div "2 Adult Adults , 2 Child Children , 1 Room rooms" at bounding box center [492, 61] width 164 height 41
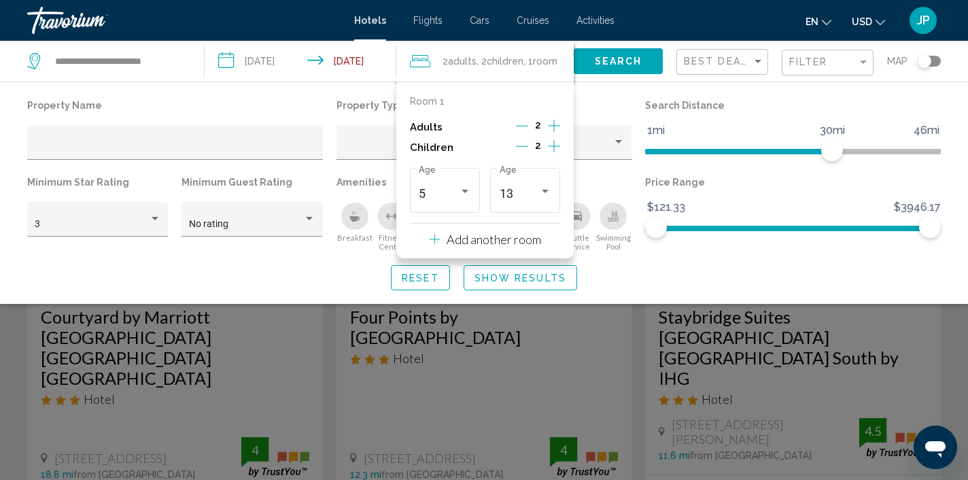
click at [955, 70] on app-hotels-search-filters "Best Deals Filter Map Property Name Property Type Search Distance 1mi 46mi 30mi…" at bounding box center [822, 61] width 292 height 41
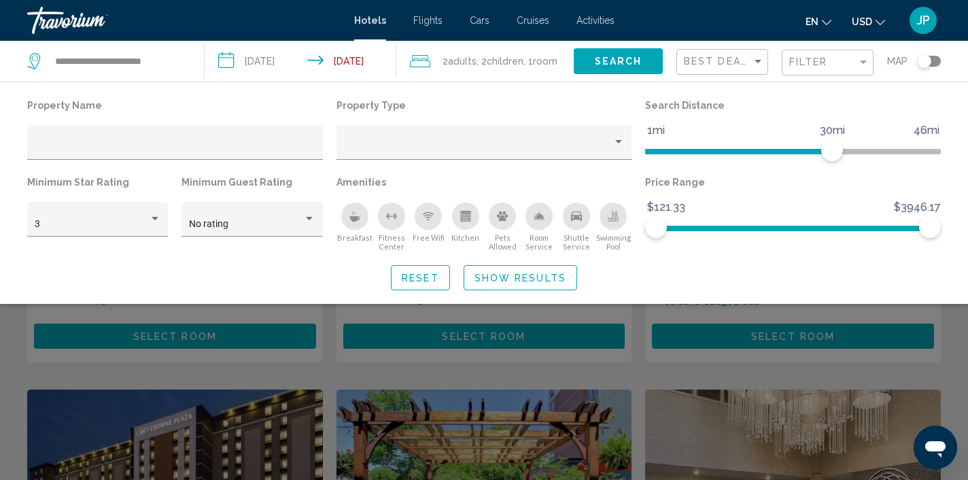
scroll to position [309, 0]
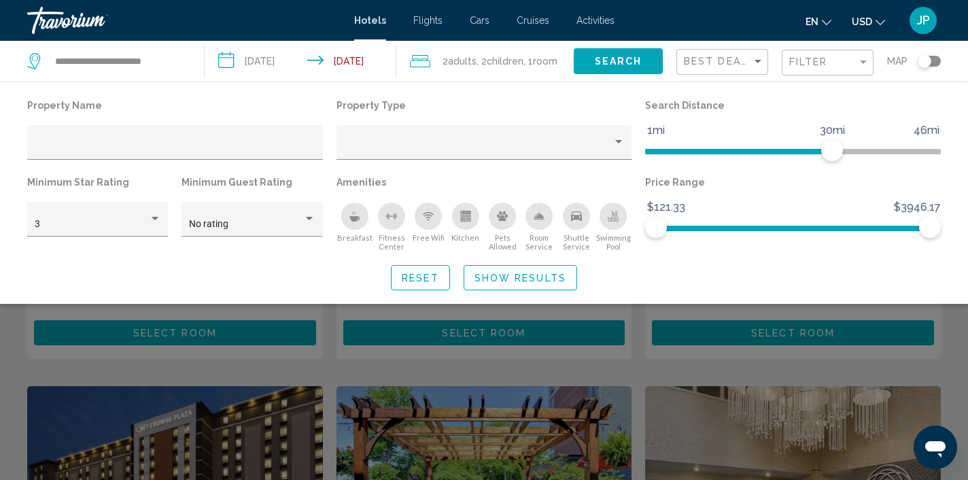
click at [964, 359] on div "Search widget" at bounding box center [484, 342] width 968 height 276
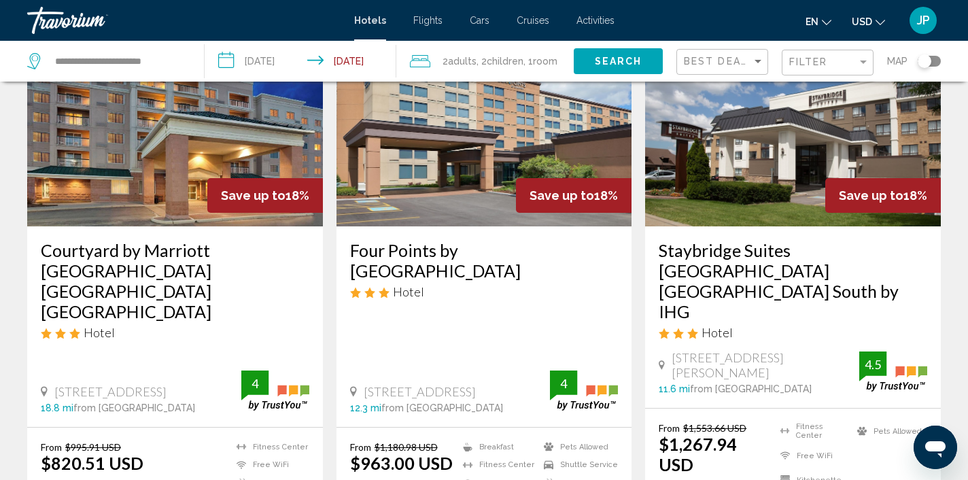
scroll to position [109, 0]
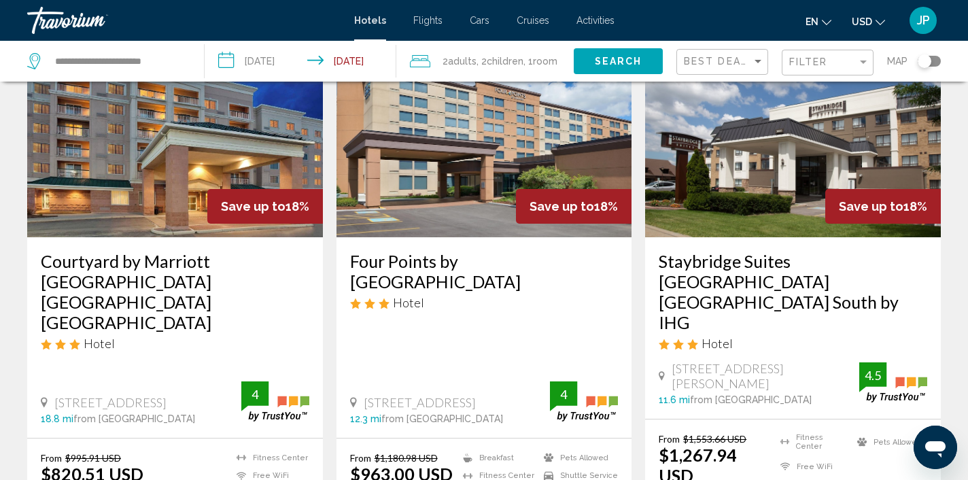
click at [186, 196] on img "Main content" at bounding box center [175, 128] width 296 height 217
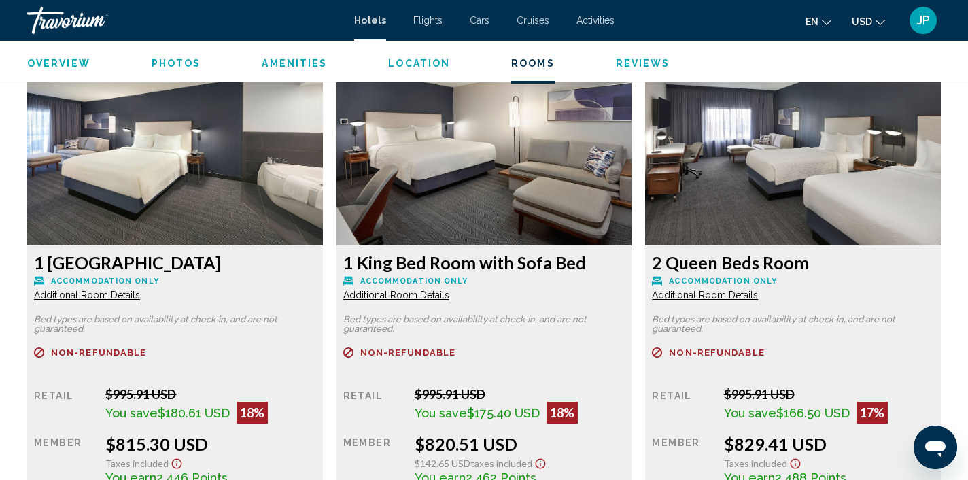
scroll to position [1851, 0]
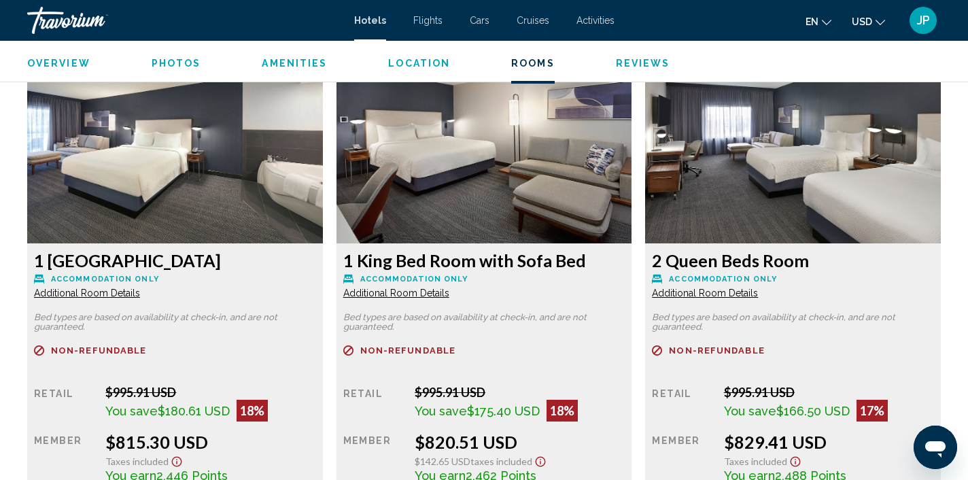
click at [323, 190] on img "Main content" at bounding box center [175, 158] width 296 height 170
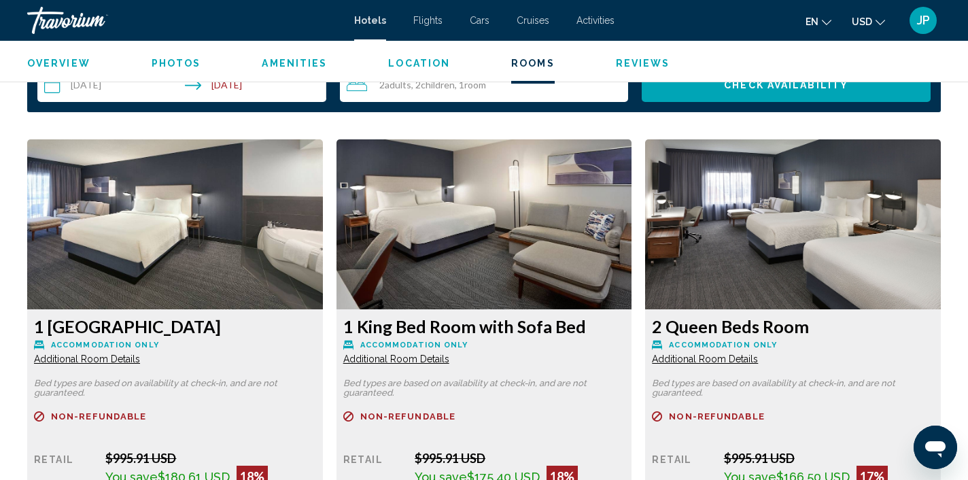
scroll to position [1781, 0]
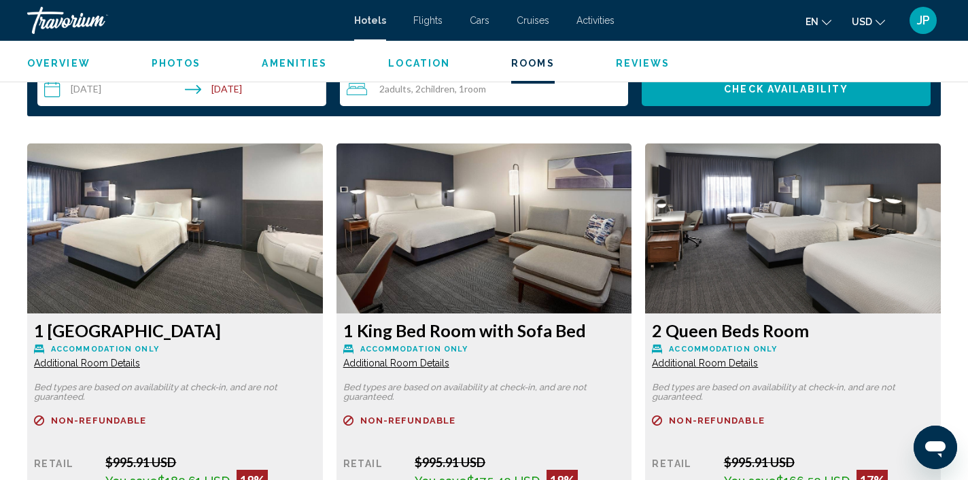
click at [323, 241] on img "Main content" at bounding box center [175, 228] width 296 height 170
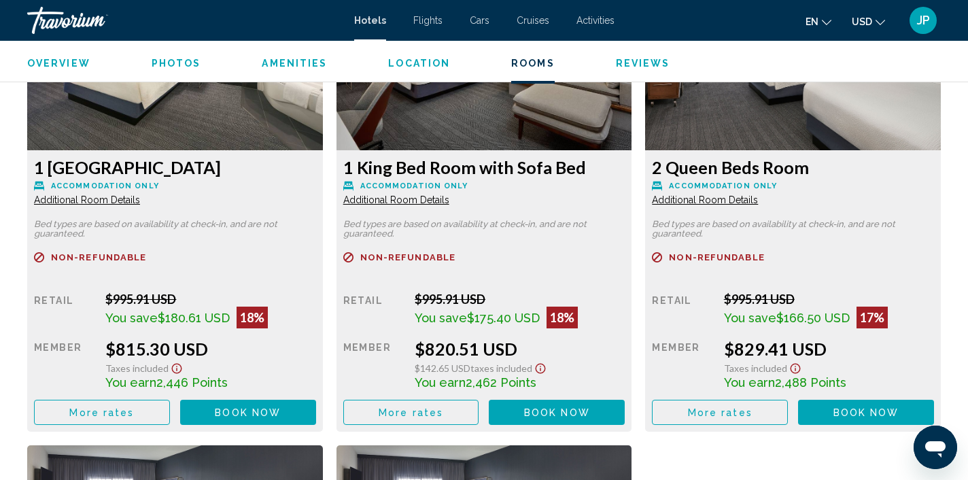
scroll to position [1954, 0]
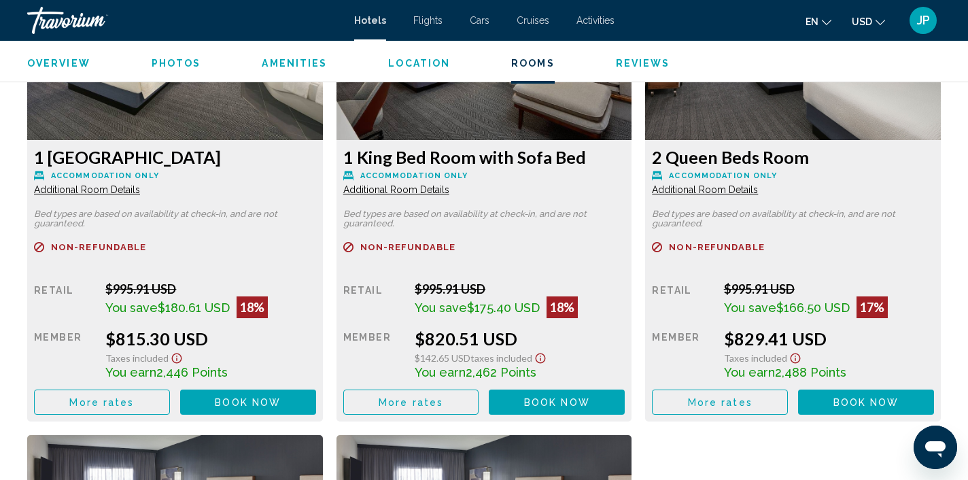
click at [281, 400] on span "Book now" at bounding box center [248, 402] width 66 height 11
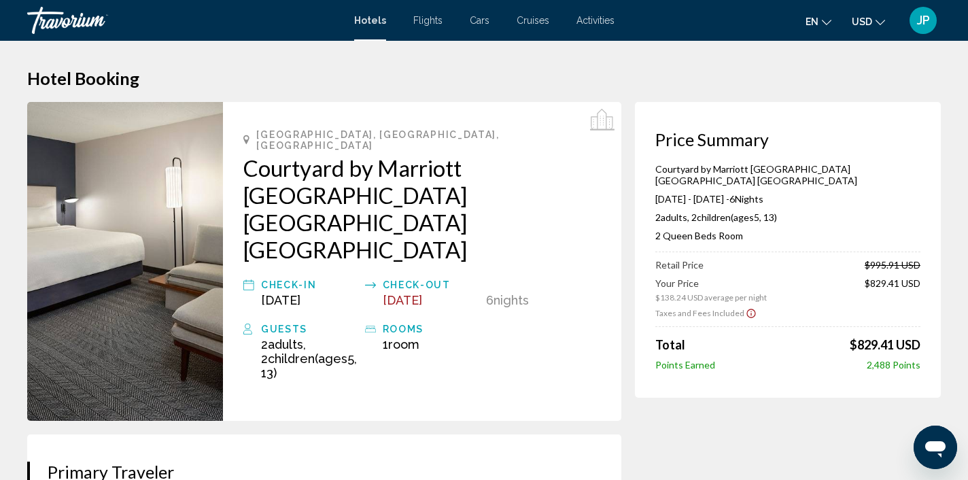
scroll to position [1, 0]
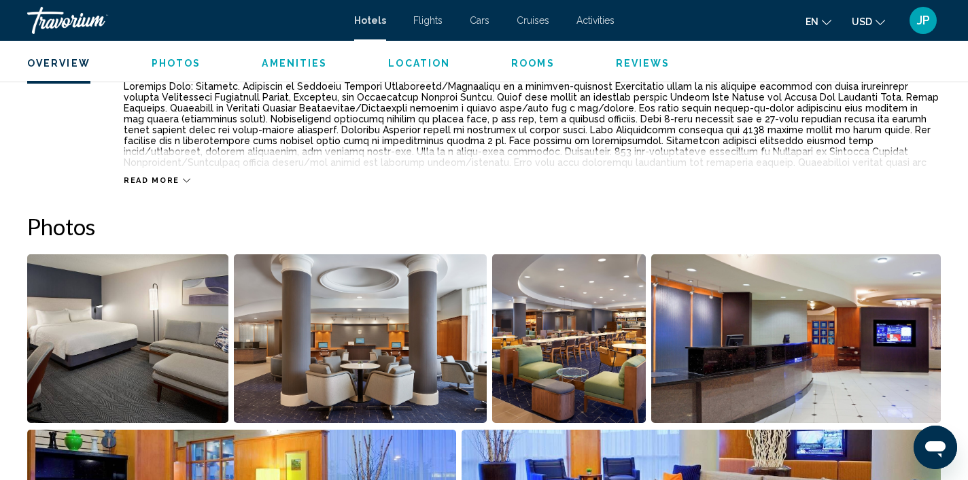
scroll to position [544, 0]
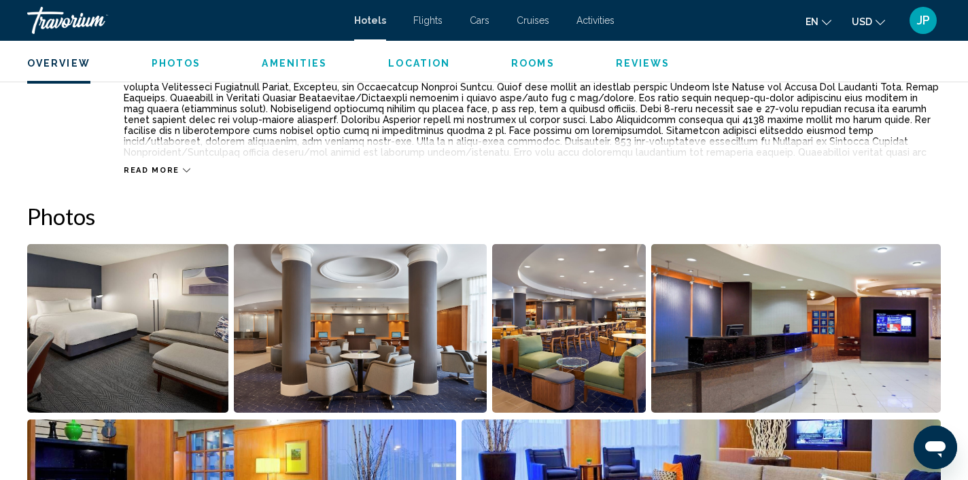
click at [124, 359] on img "Open full-screen image slider" at bounding box center [127, 328] width 201 height 169
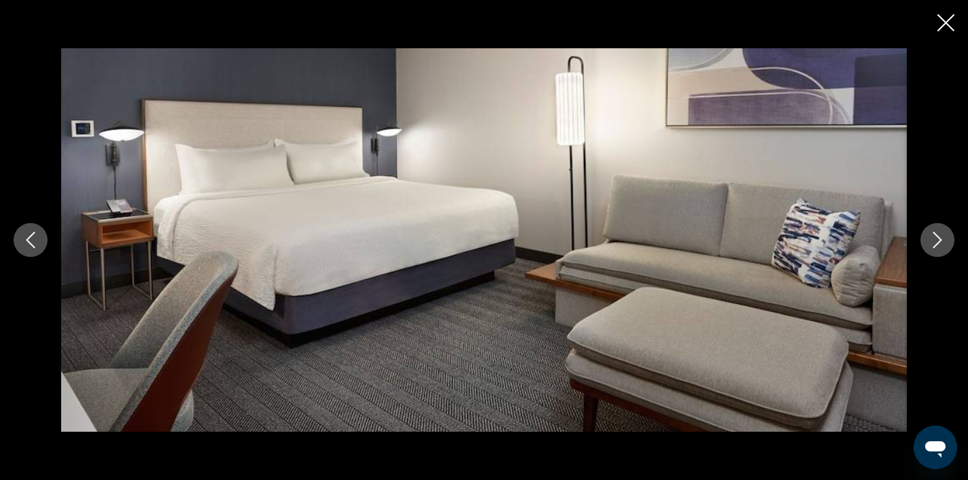
click at [937, 238] on icon "Next image" at bounding box center [937, 240] width 16 height 16
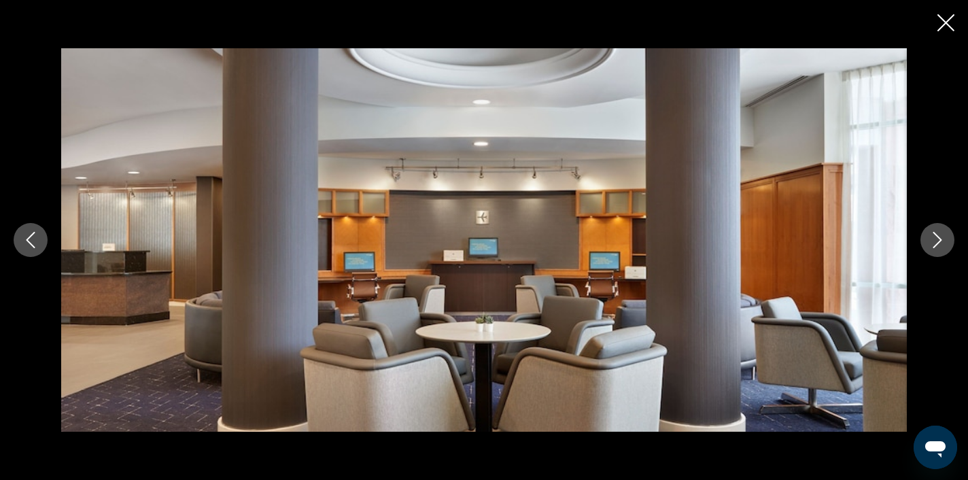
click at [937, 238] on icon "Next image" at bounding box center [937, 240] width 16 height 16
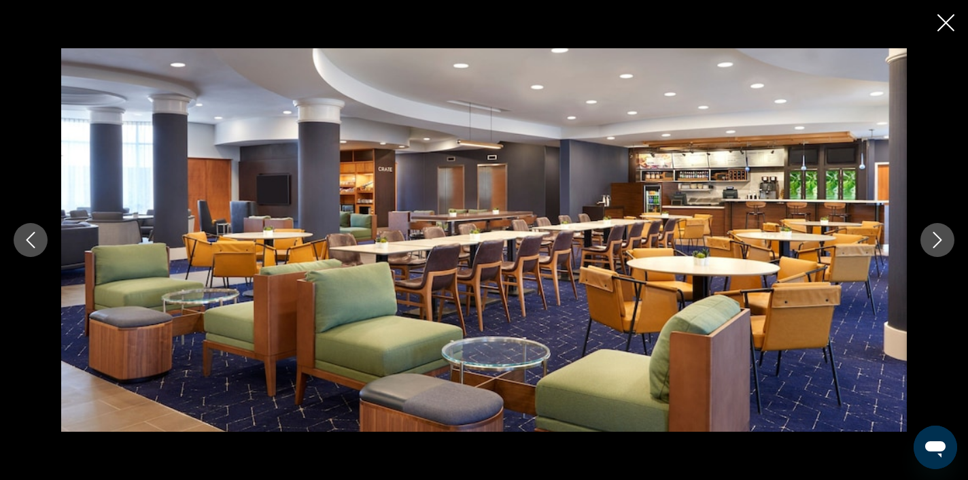
click at [937, 238] on icon "Next image" at bounding box center [937, 240] width 16 height 16
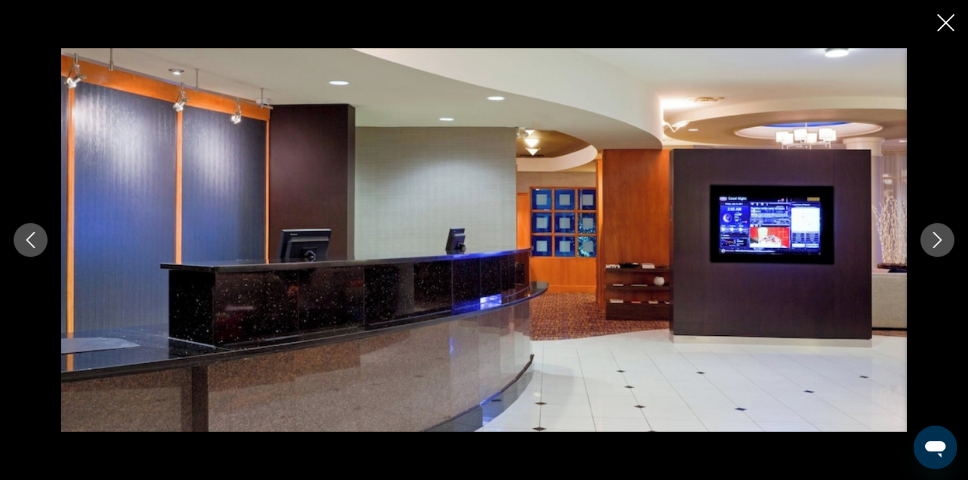
click at [937, 238] on icon "Next image" at bounding box center [937, 240] width 16 height 16
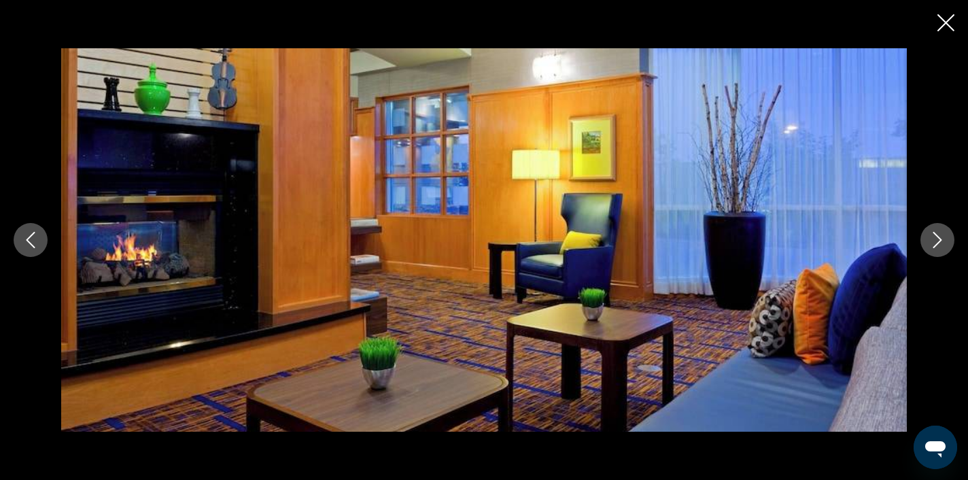
click at [937, 238] on icon "Next image" at bounding box center [937, 240] width 16 height 16
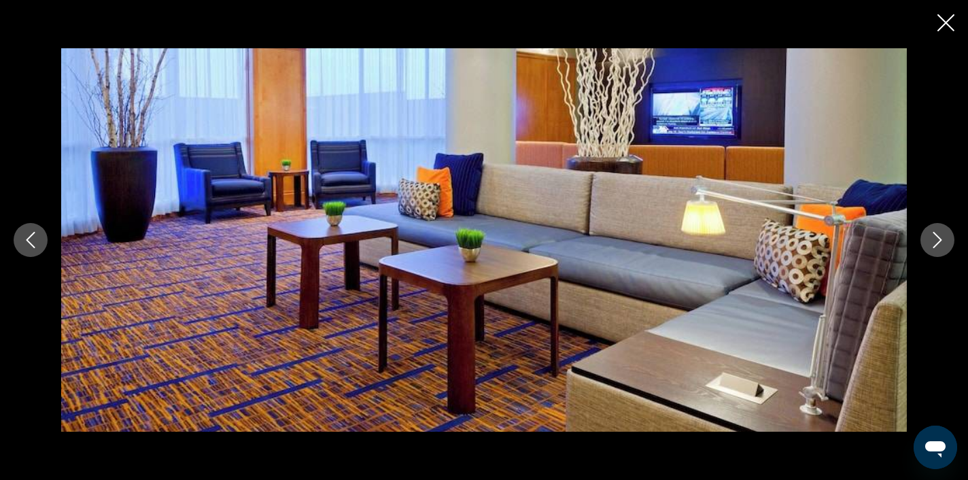
click at [937, 238] on icon "Next image" at bounding box center [937, 240] width 16 height 16
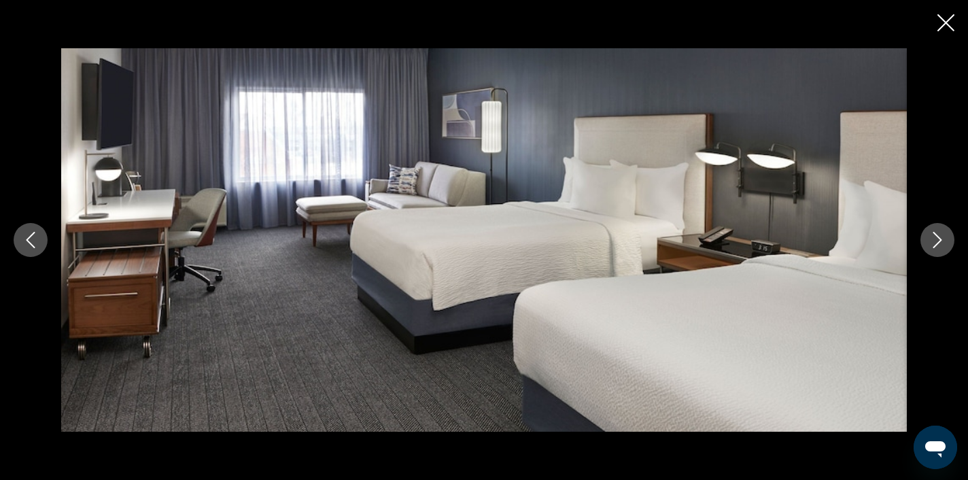
click at [937, 238] on icon "Next image" at bounding box center [937, 240] width 16 height 16
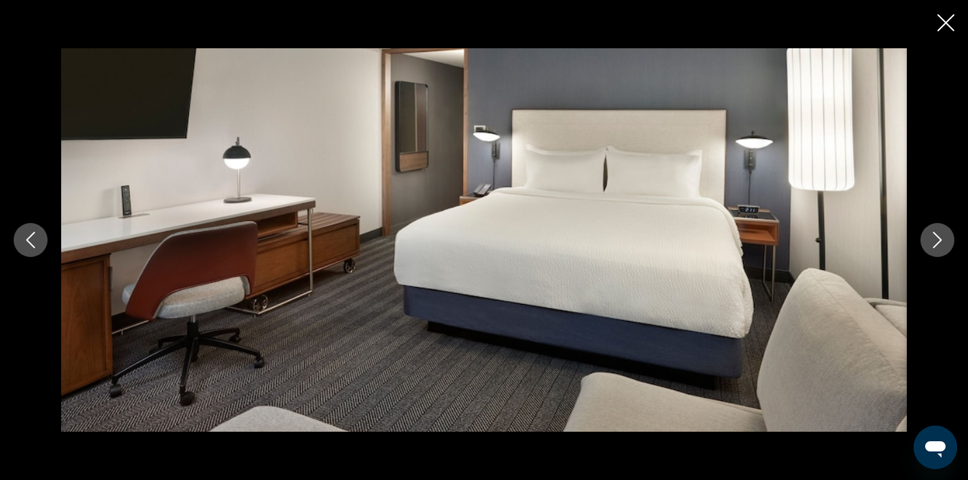
click at [937, 238] on icon "Next image" at bounding box center [937, 240] width 16 height 16
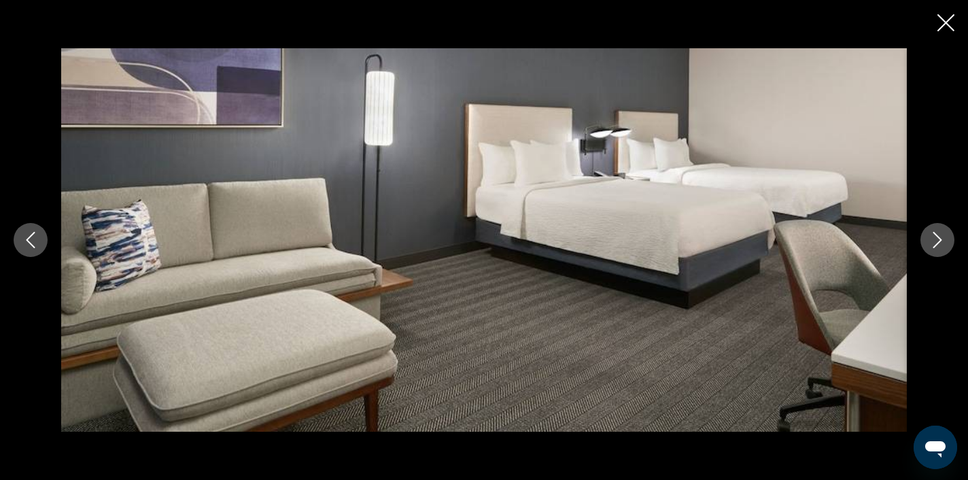
click at [937, 238] on icon "Next image" at bounding box center [937, 240] width 16 height 16
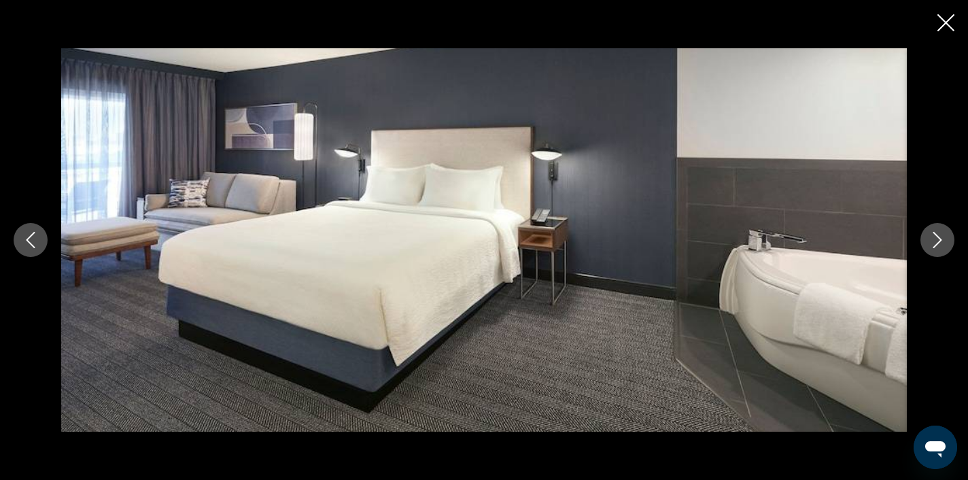
click at [937, 238] on icon "Next image" at bounding box center [937, 240] width 16 height 16
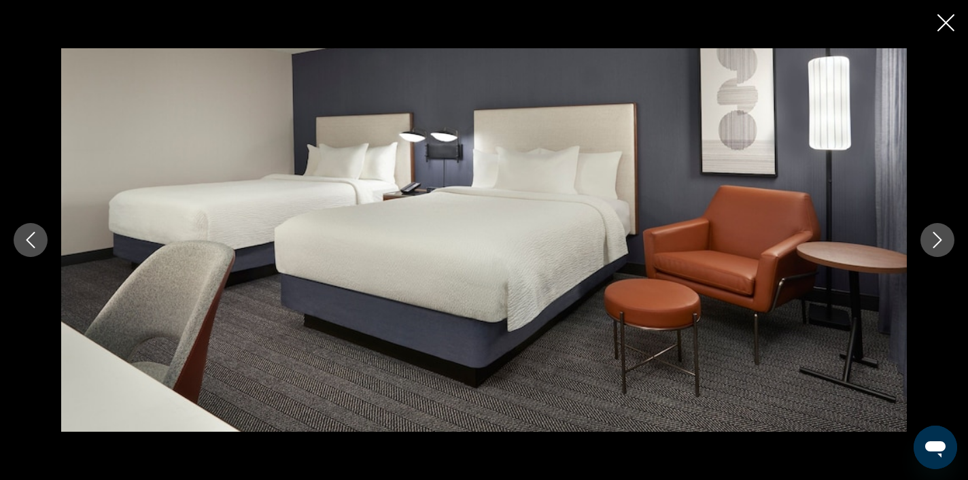
click at [937, 238] on icon "Next image" at bounding box center [937, 240] width 16 height 16
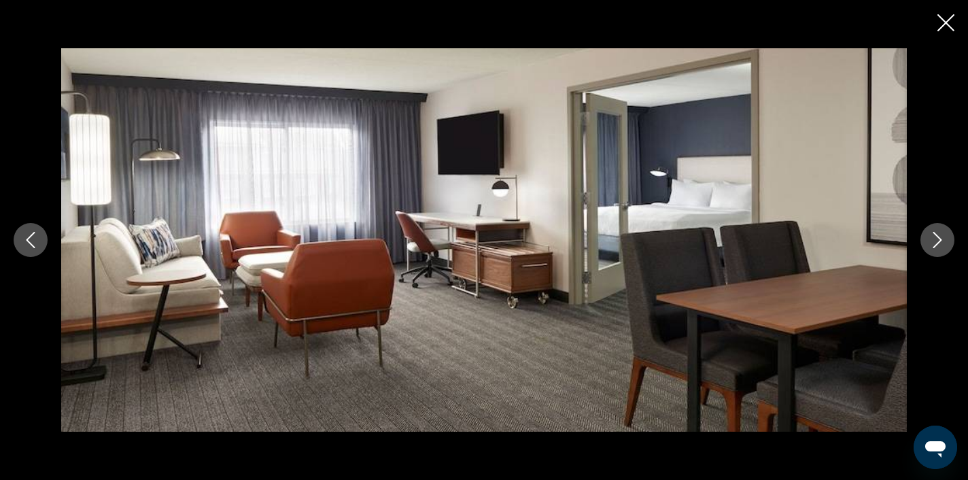
click at [937, 238] on icon "Next image" at bounding box center [937, 240] width 16 height 16
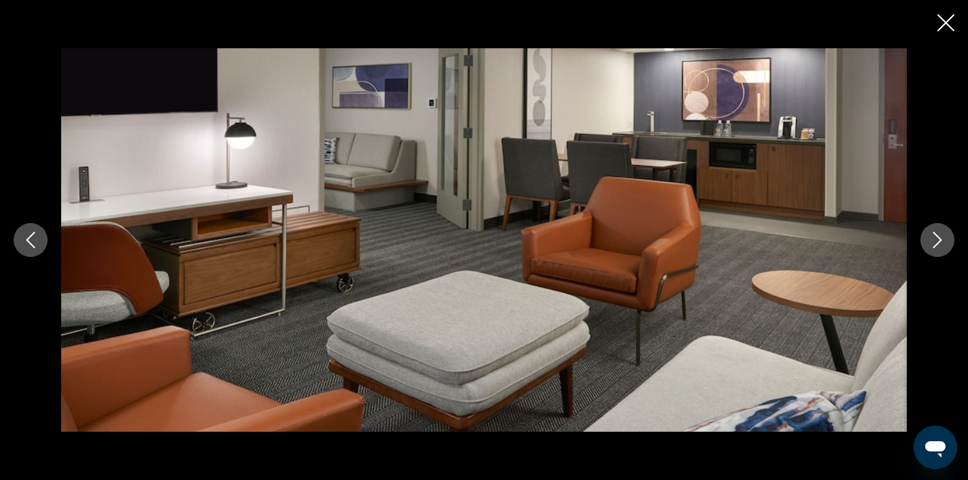
click at [937, 238] on icon "Next image" at bounding box center [937, 240] width 16 height 16
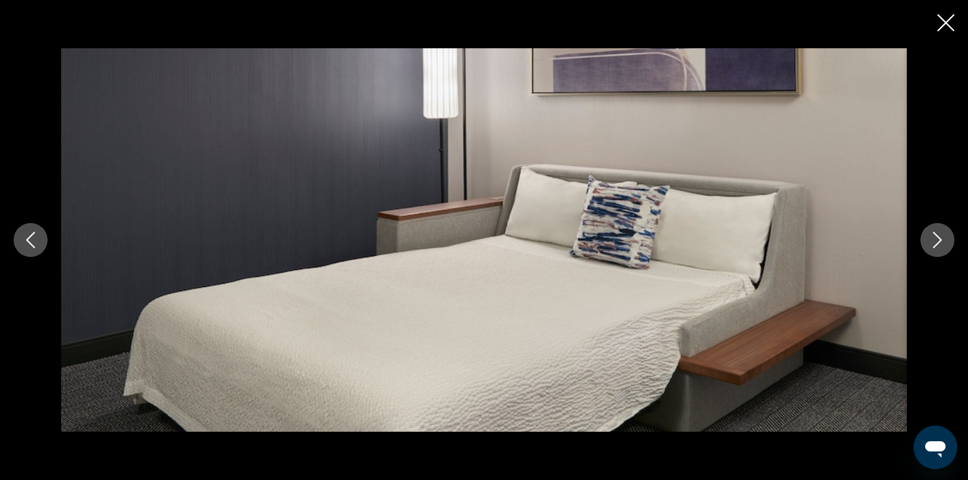
click at [937, 238] on icon "Next image" at bounding box center [937, 240] width 16 height 16
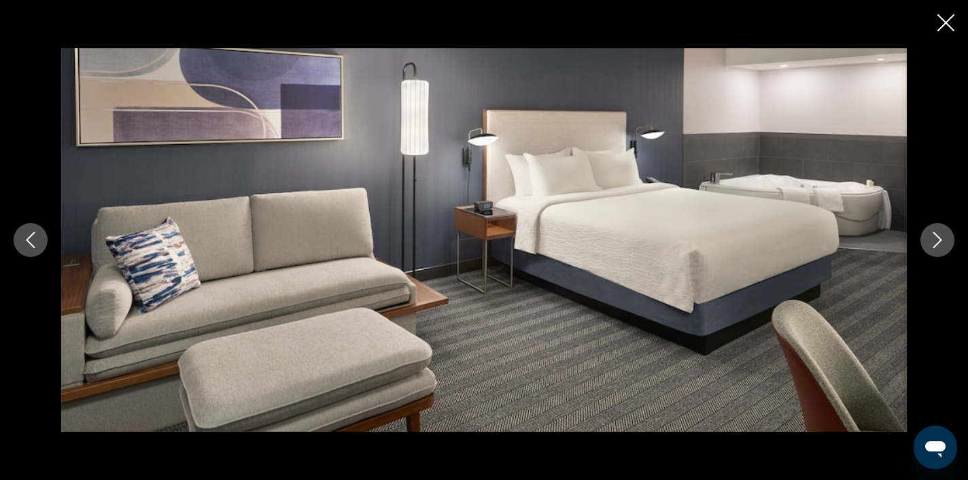
click at [937, 238] on icon "Next image" at bounding box center [937, 240] width 16 height 16
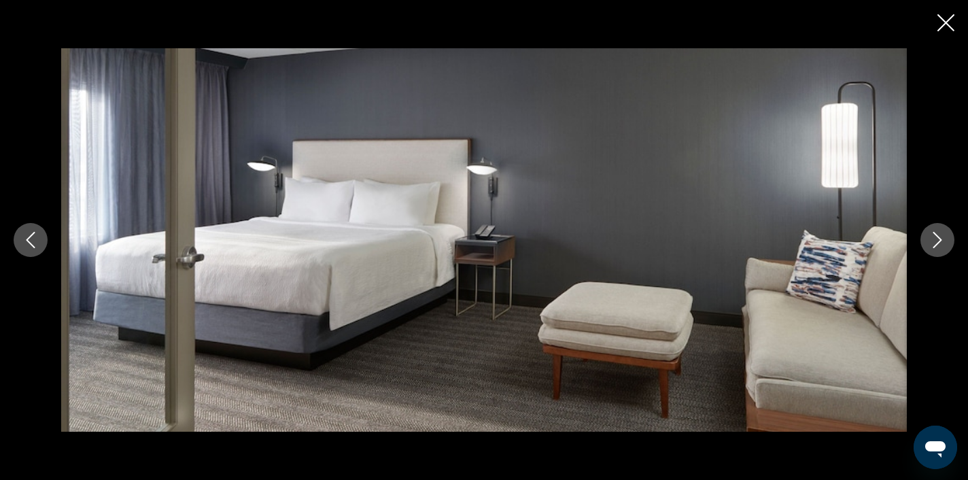
click at [937, 238] on icon "Next image" at bounding box center [937, 240] width 16 height 16
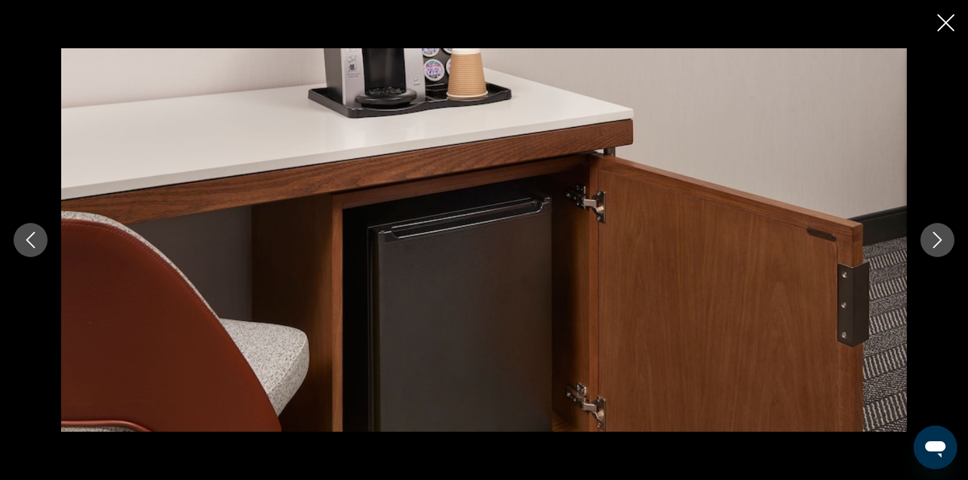
click at [937, 238] on icon "Next image" at bounding box center [937, 240] width 16 height 16
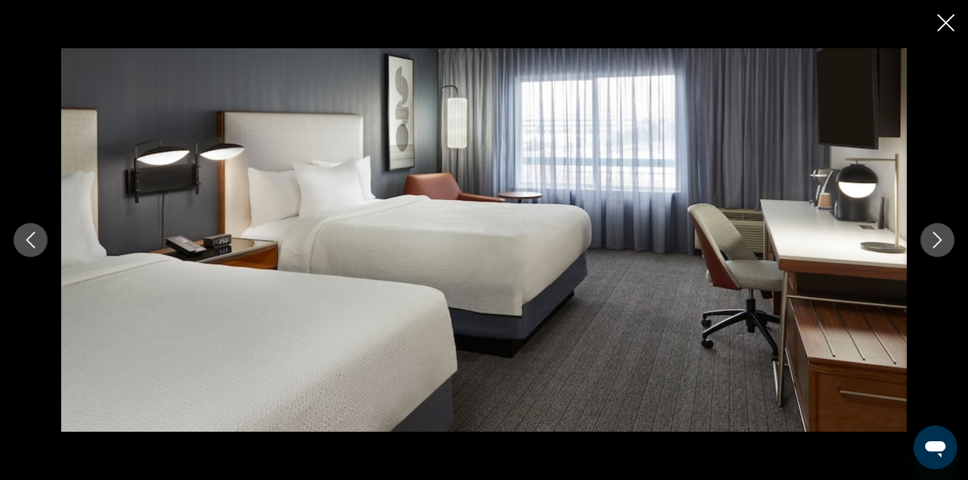
click at [937, 238] on icon "Next image" at bounding box center [937, 240] width 16 height 16
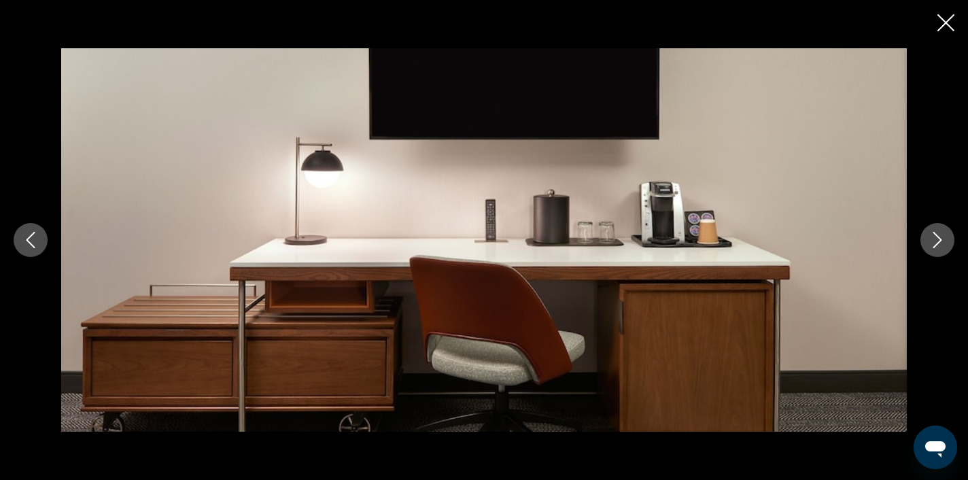
click at [937, 238] on icon "Next image" at bounding box center [937, 240] width 16 height 16
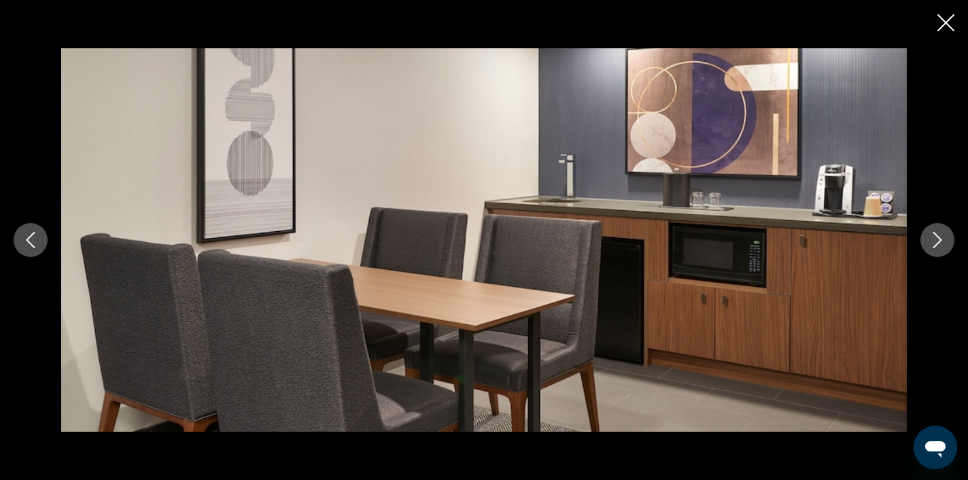
click at [937, 238] on icon "Next image" at bounding box center [937, 240] width 16 height 16
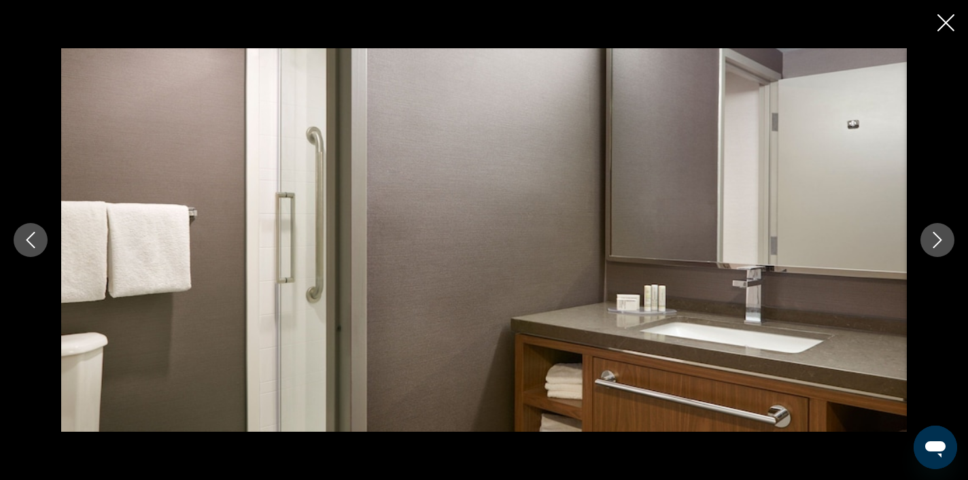
click at [937, 238] on icon "Next image" at bounding box center [937, 240] width 16 height 16
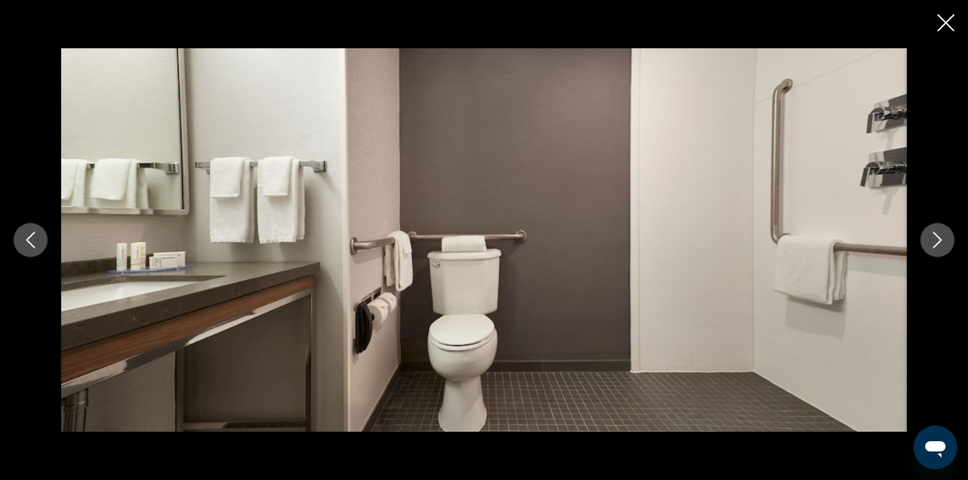
click at [937, 238] on icon "Next image" at bounding box center [937, 240] width 16 height 16
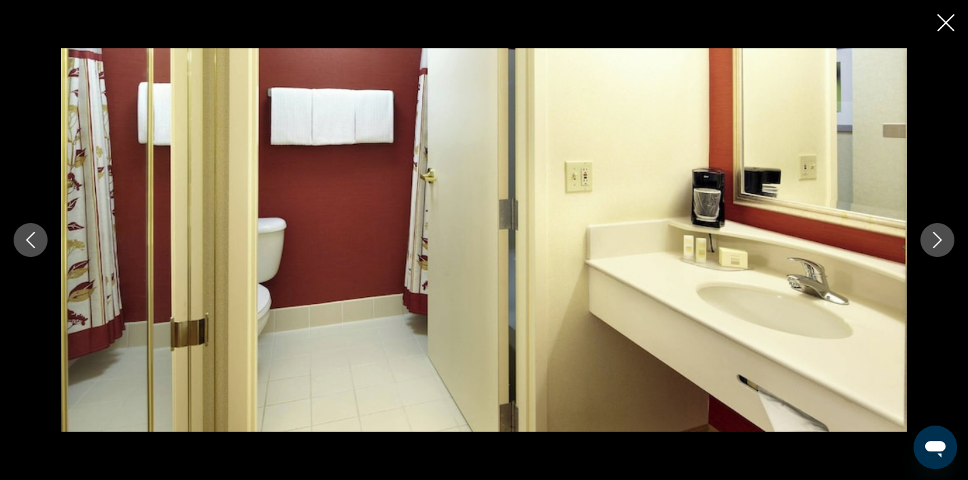
click at [937, 238] on icon "Next image" at bounding box center [937, 240] width 16 height 16
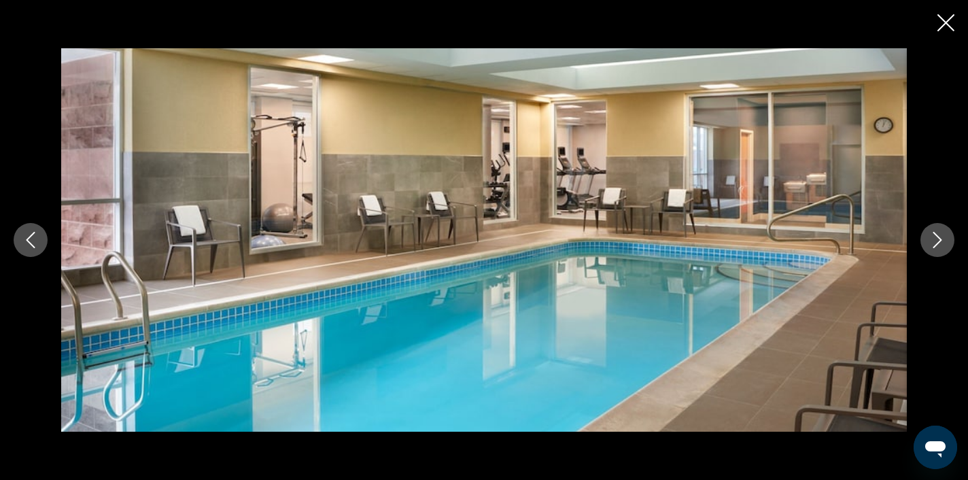
click at [937, 238] on icon "Next image" at bounding box center [937, 240] width 16 height 16
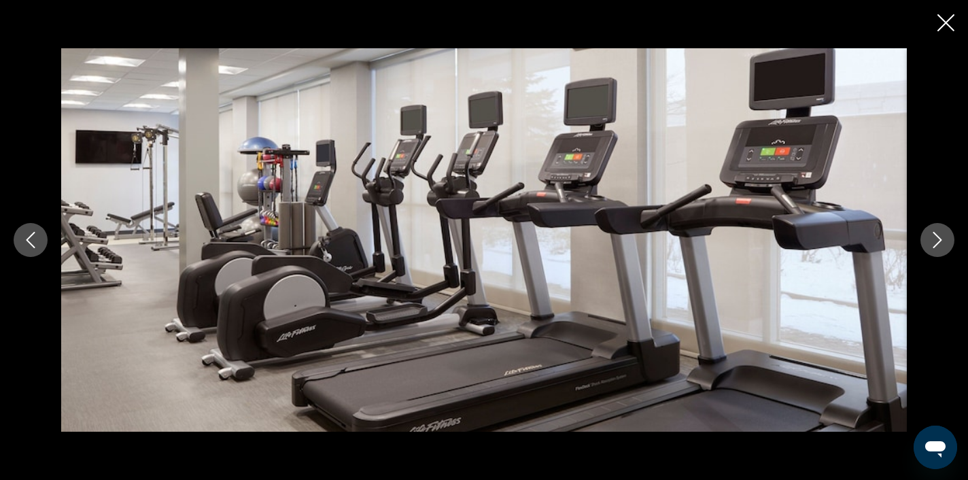
click at [937, 238] on icon "Next image" at bounding box center [937, 240] width 16 height 16
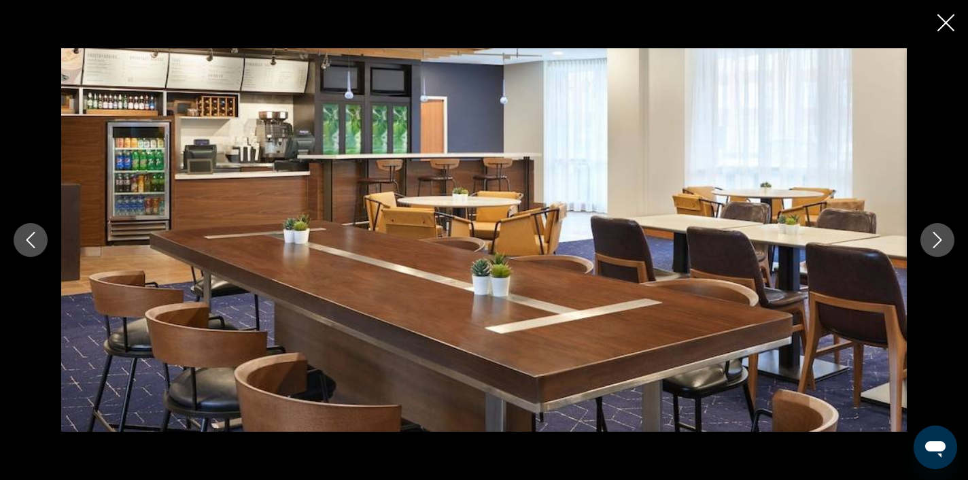
click at [937, 238] on icon "Next image" at bounding box center [937, 240] width 16 height 16
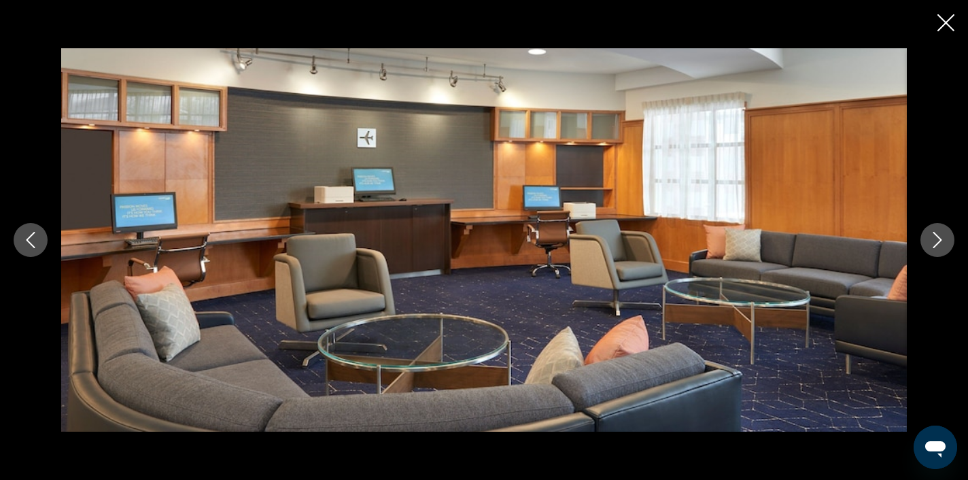
click at [937, 238] on icon "Next image" at bounding box center [937, 240] width 16 height 16
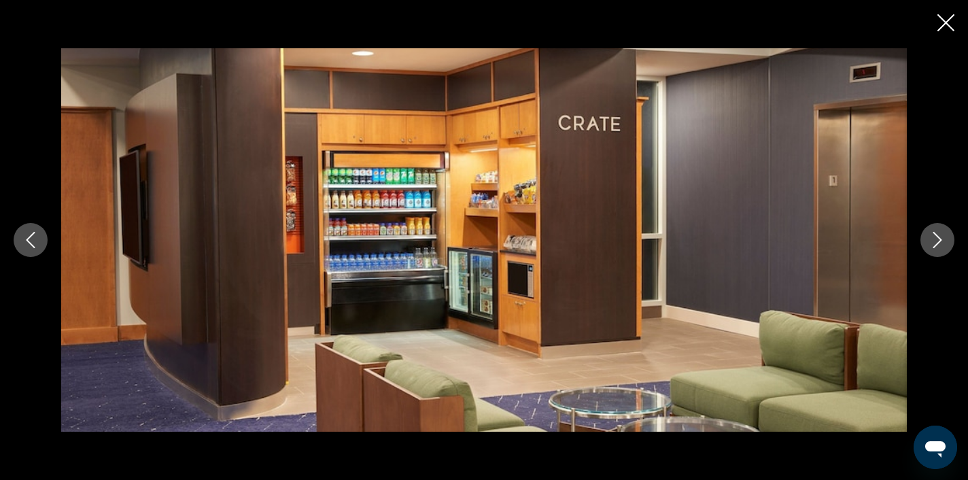
click at [937, 238] on icon "Next image" at bounding box center [937, 240] width 16 height 16
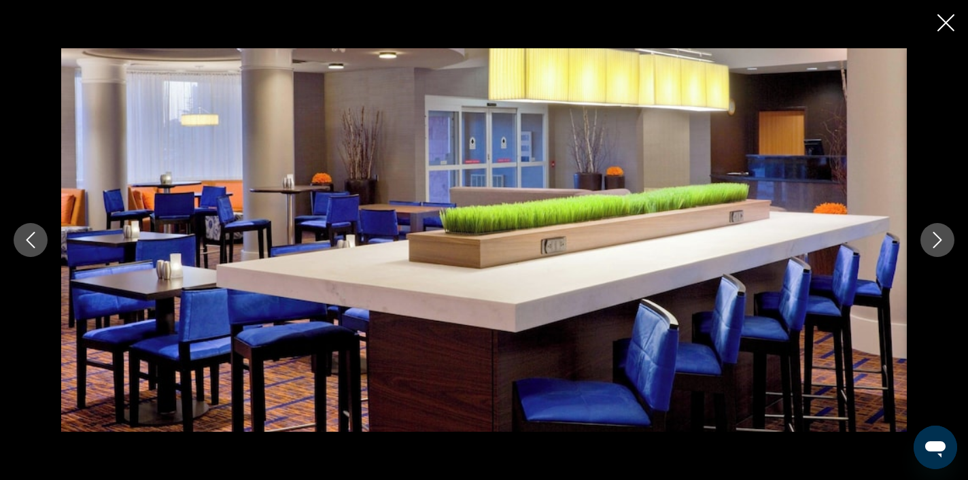
click at [937, 238] on icon "Next image" at bounding box center [937, 240] width 16 height 16
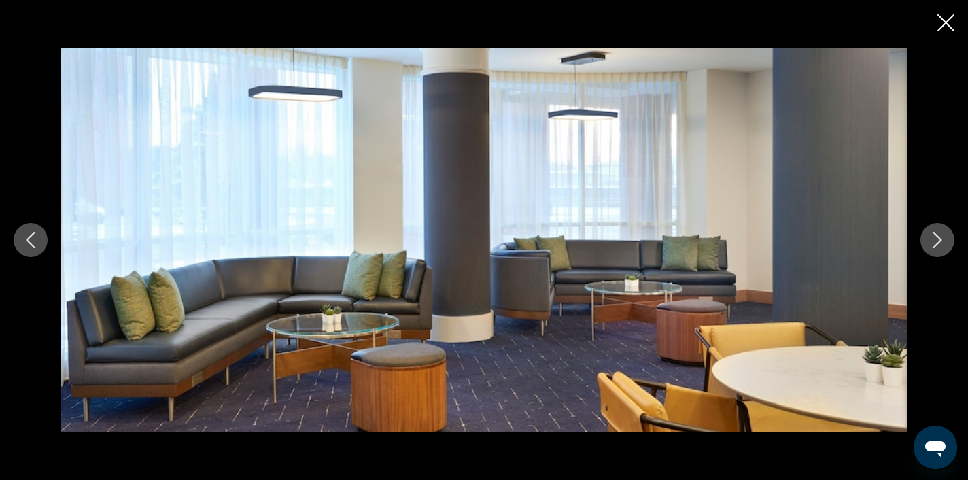
click at [937, 238] on icon "Next image" at bounding box center [937, 240] width 16 height 16
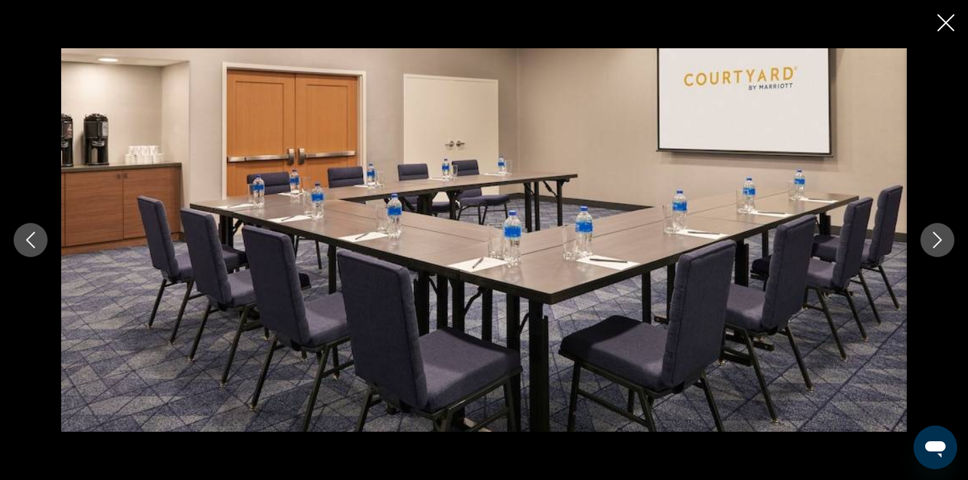
click at [937, 238] on icon "Next image" at bounding box center [937, 240] width 16 height 16
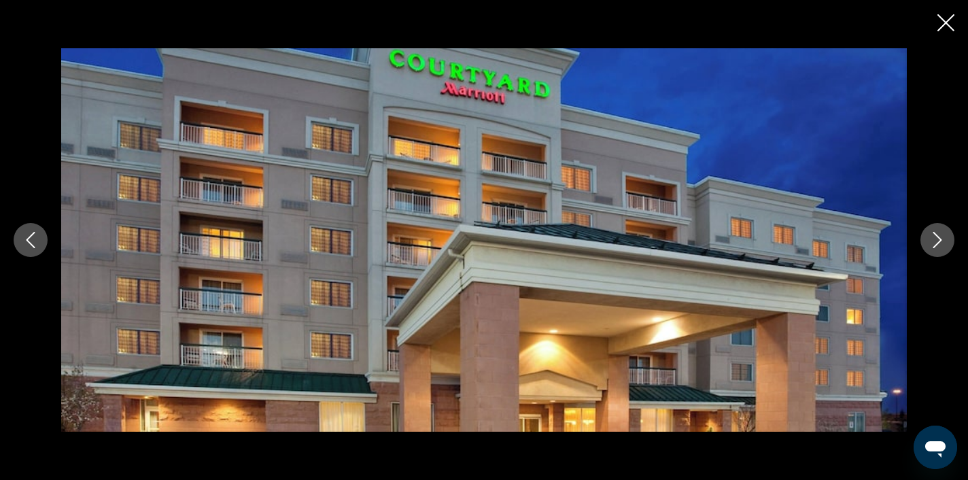
click at [937, 238] on icon "Next image" at bounding box center [937, 240] width 16 height 16
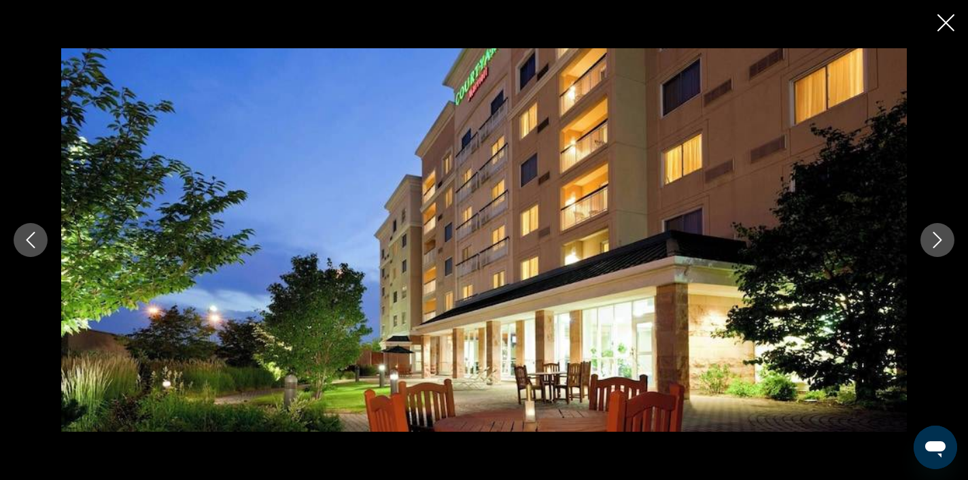
click at [937, 238] on icon "Next image" at bounding box center [937, 240] width 16 height 16
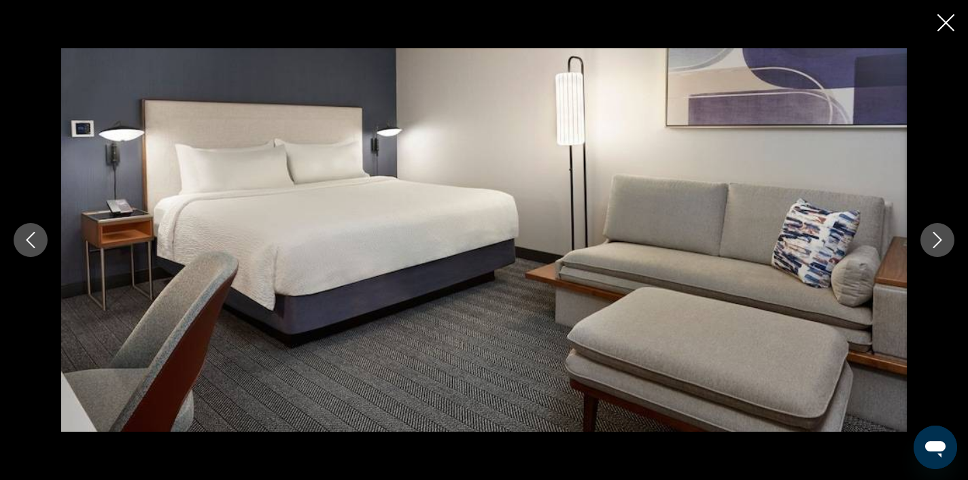
click at [937, 238] on icon "Next image" at bounding box center [937, 240] width 16 height 16
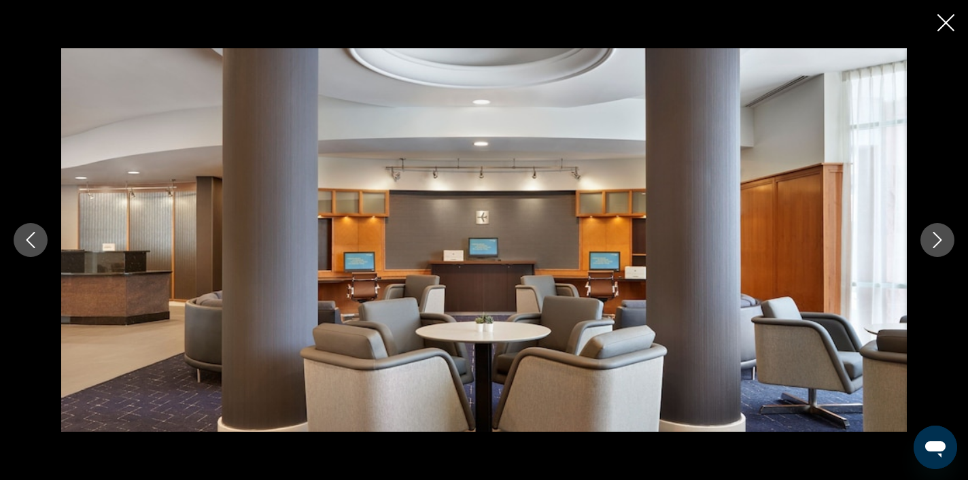
click at [940, 24] on icon "Close slideshow" at bounding box center [945, 22] width 17 height 17
